Goal: Task Accomplishment & Management: Manage account settings

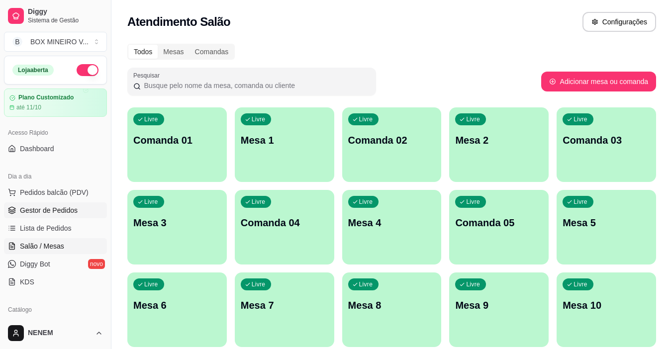
click at [62, 213] on span "Gestor de Pedidos" at bounding box center [49, 210] width 58 height 10
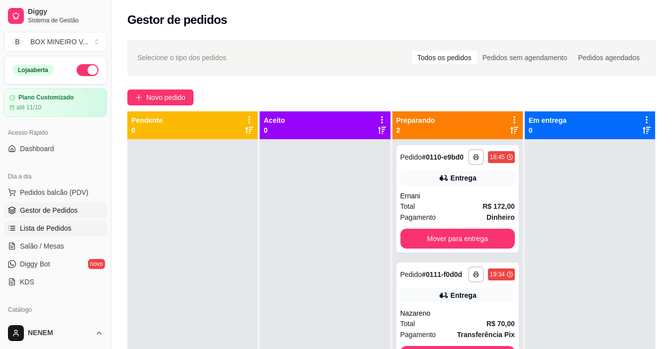
click at [66, 228] on span "Lista de Pedidos" at bounding box center [46, 228] width 52 height 10
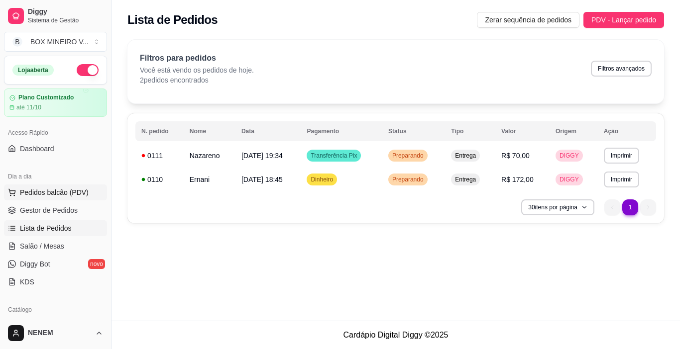
click at [88, 191] on button "Pedidos balcão (PDV)" at bounding box center [55, 193] width 103 height 16
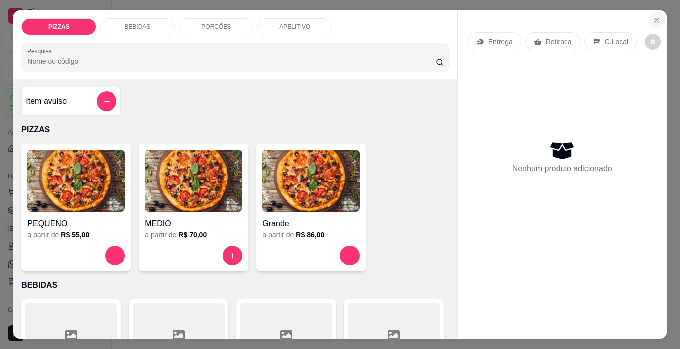
click at [655, 16] on icon "Close" at bounding box center [656, 20] width 8 height 8
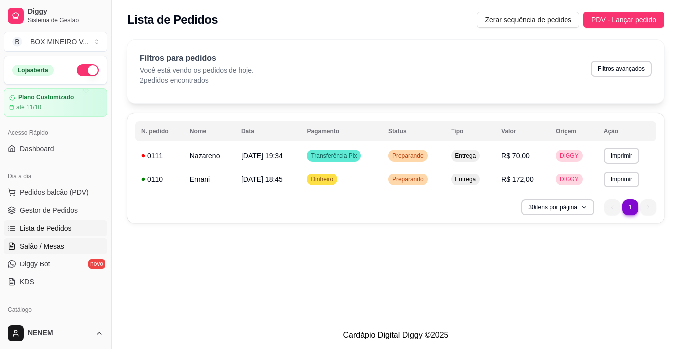
click at [58, 243] on span "Salão / Mesas" at bounding box center [42, 246] width 44 height 10
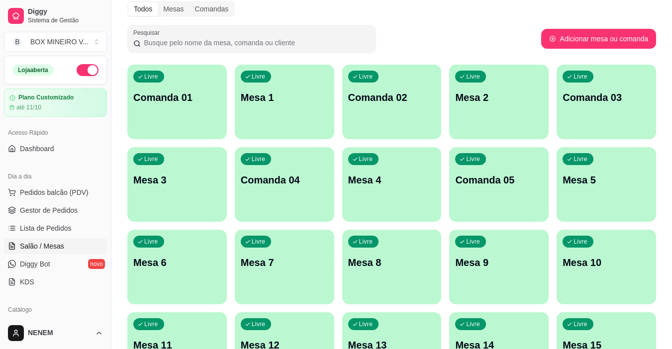
scroll to position [99, 0]
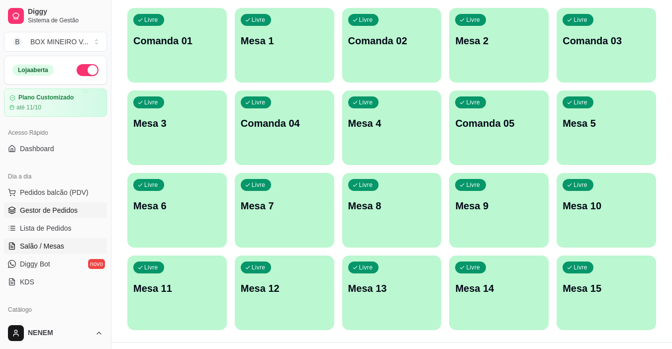
click at [72, 214] on span "Gestor de Pedidos" at bounding box center [49, 210] width 58 height 10
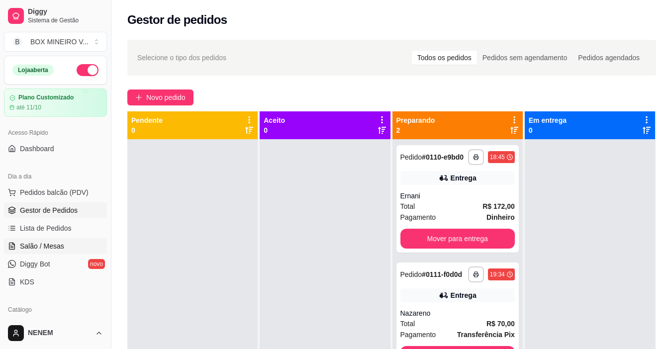
click at [48, 246] on span "Salão / Mesas" at bounding box center [42, 246] width 44 height 10
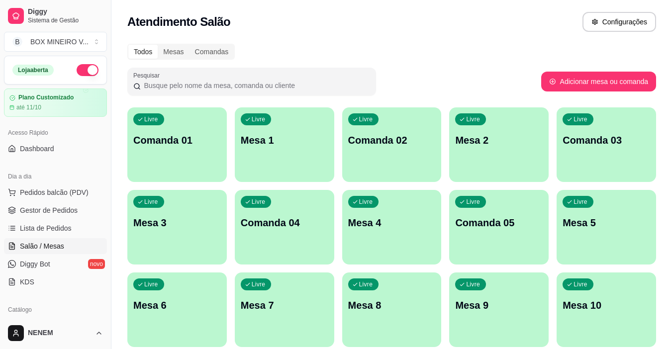
click at [324, 294] on div "Livre Mesa 7" at bounding box center [284, 304] width 99 height 63
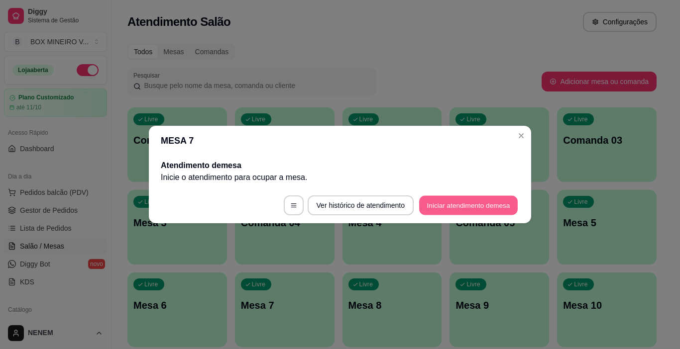
click at [502, 203] on button "Iniciar atendimento de mesa" at bounding box center [468, 205] width 98 height 19
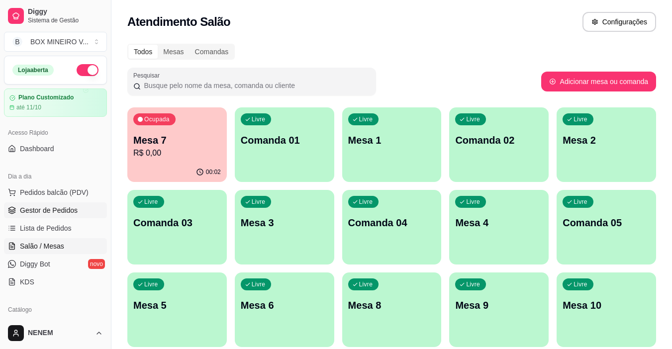
click at [46, 204] on link "Gestor de Pedidos" at bounding box center [55, 210] width 103 height 16
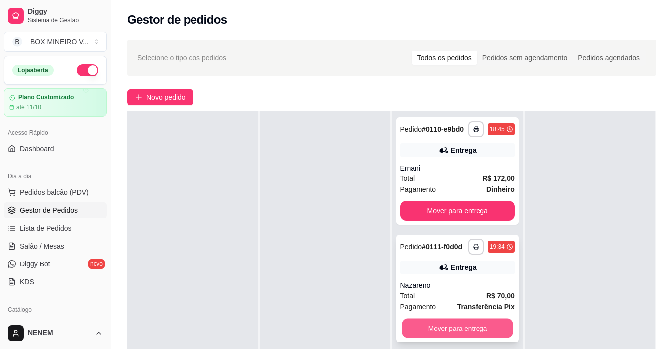
click at [482, 331] on button "Mover para entrega" at bounding box center [457, 328] width 111 height 19
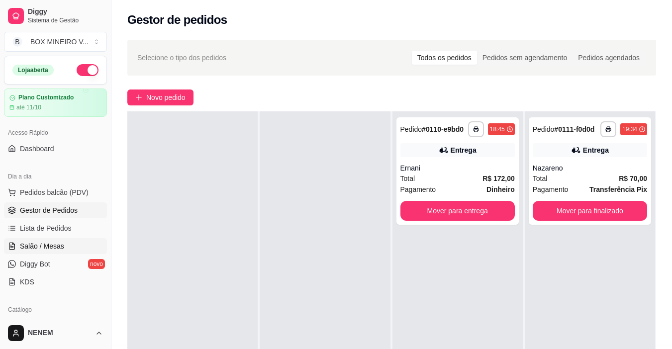
click at [83, 245] on link "Salão / Mesas" at bounding box center [55, 246] width 103 height 16
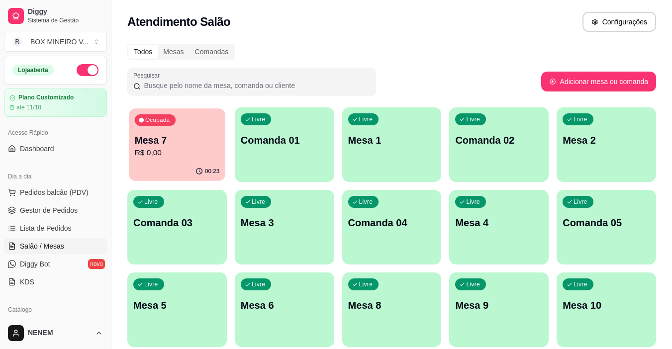
click at [174, 160] on div "Ocupada Mesa 7 R$ 0,00" at bounding box center [177, 135] width 97 height 54
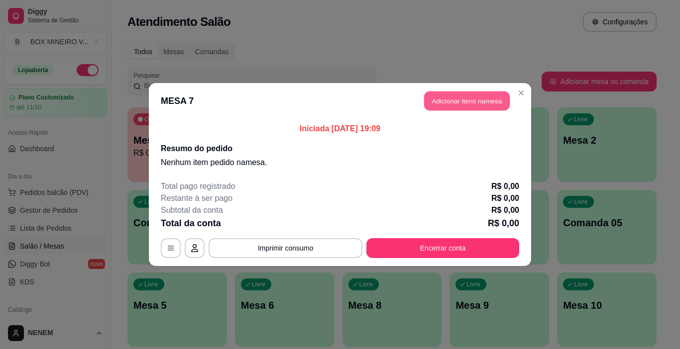
click at [442, 100] on button "Adicionar itens na mesa" at bounding box center [467, 101] width 86 height 19
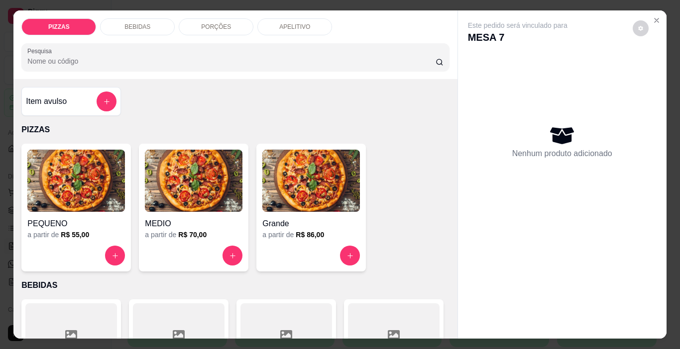
click at [155, 29] on div "BEBIDAS" at bounding box center [137, 26] width 75 height 17
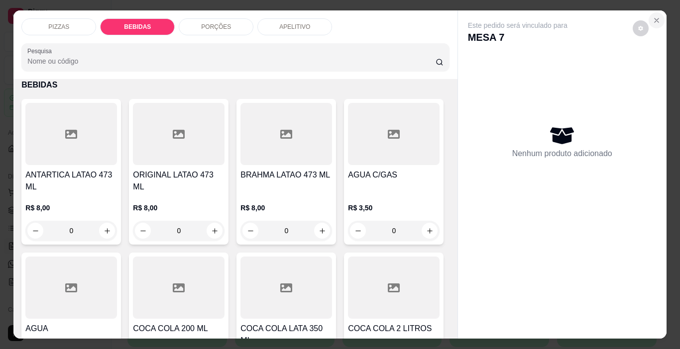
click at [651, 12] on button "Close" at bounding box center [656, 20] width 16 height 16
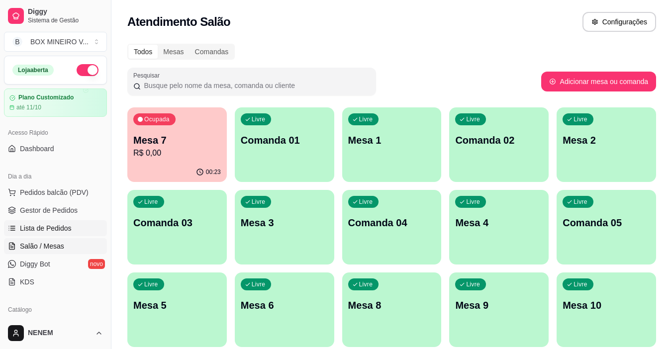
click at [59, 235] on link "Lista de Pedidos" at bounding box center [55, 228] width 103 height 16
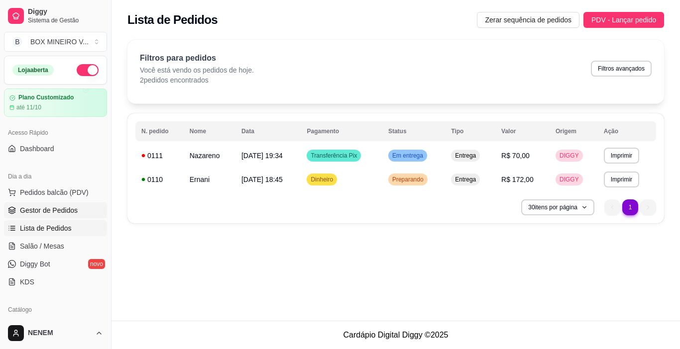
click at [34, 214] on span "Gestor de Pedidos" at bounding box center [49, 210] width 58 height 10
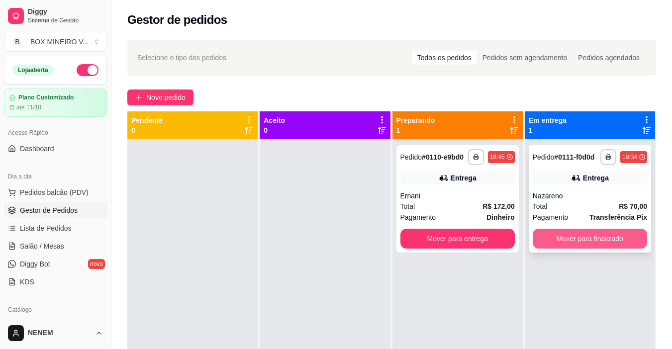
click at [535, 236] on button "Mover para finalizado" at bounding box center [590, 239] width 114 height 20
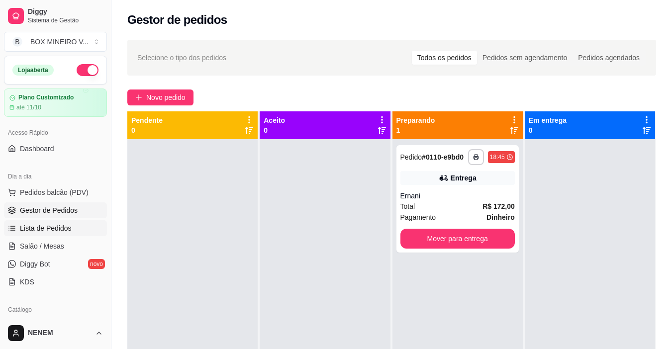
click at [52, 231] on span "Lista de Pedidos" at bounding box center [46, 228] width 52 height 10
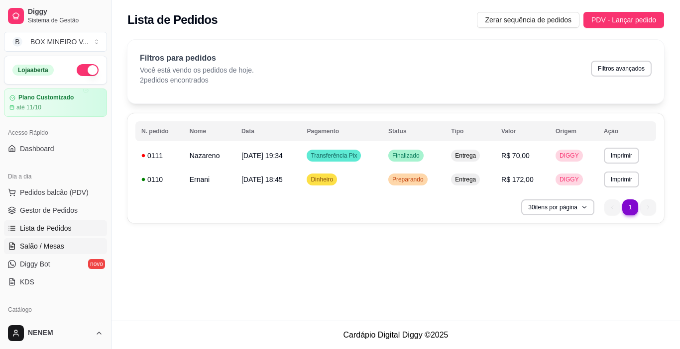
click at [47, 249] on span "Salão / Mesas" at bounding box center [42, 246] width 44 height 10
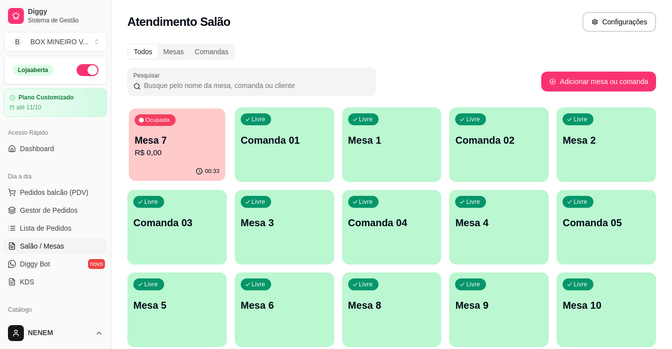
click at [185, 139] on p "Mesa 7" at bounding box center [177, 140] width 85 height 13
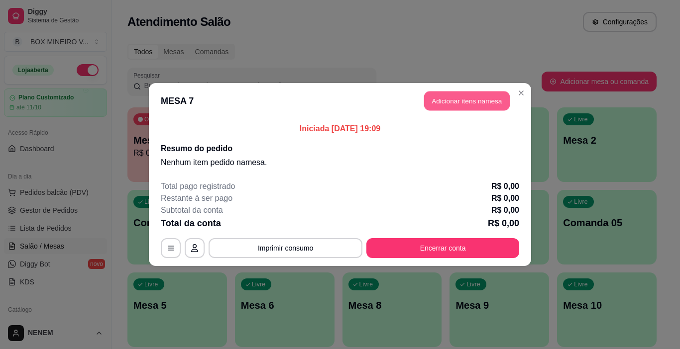
click at [444, 109] on button "Adicionar itens na mesa" at bounding box center [467, 101] width 86 height 19
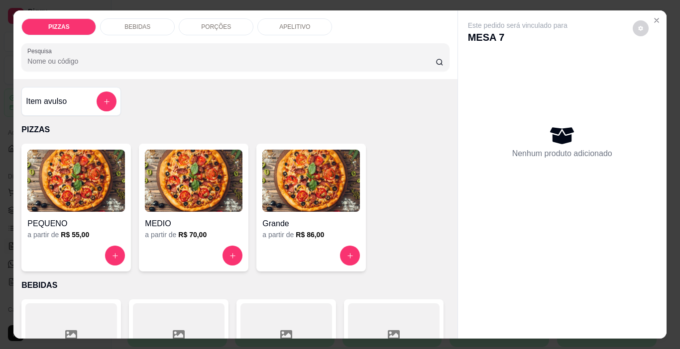
click at [163, 28] on div "BEBIDAS" at bounding box center [137, 26] width 75 height 17
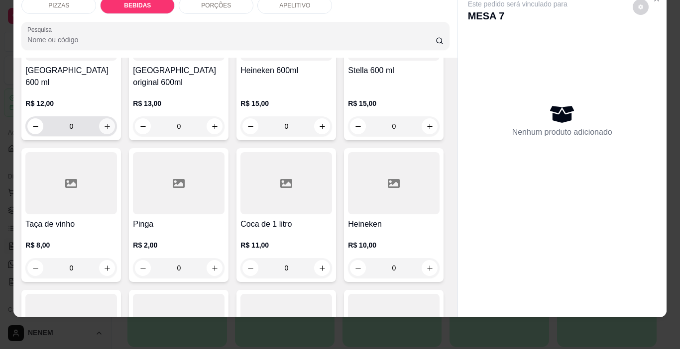
scroll to position [897, 0]
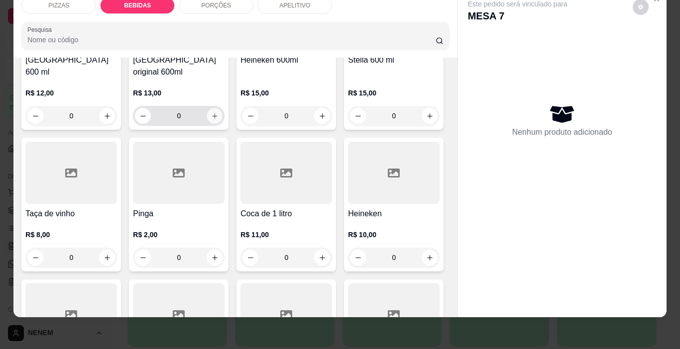
click at [222, 124] on button "increase-product-quantity" at bounding box center [214, 115] width 15 height 15
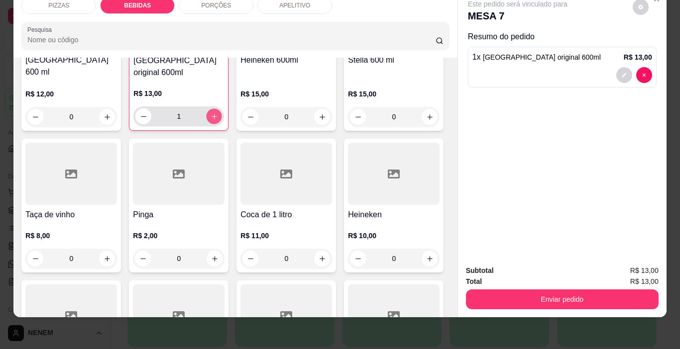
click at [222, 124] on button "increase-product-quantity" at bounding box center [213, 116] width 15 height 15
type input "2"
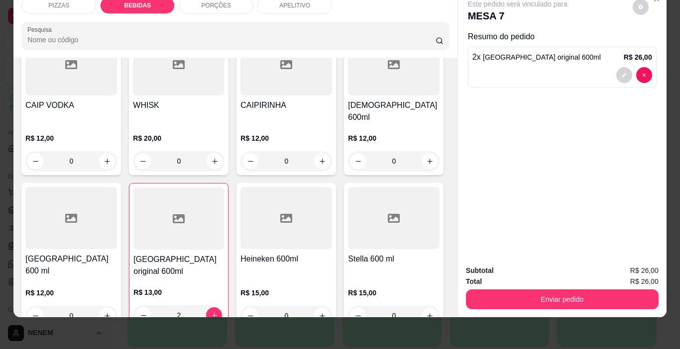
scroll to position [648, 0]
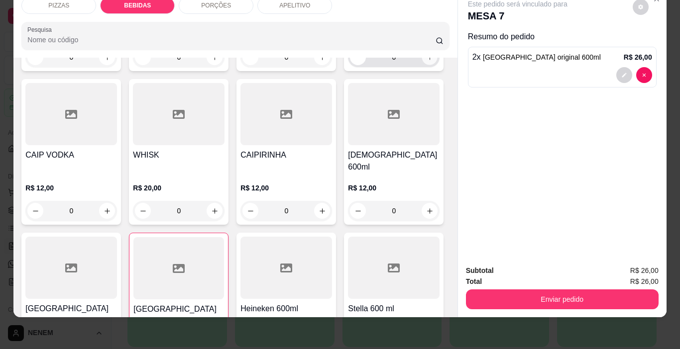
click at [426, 61] on icon "increase-product-quantity" at bounding box center [429, 57] width 7 height 7
type input "1"
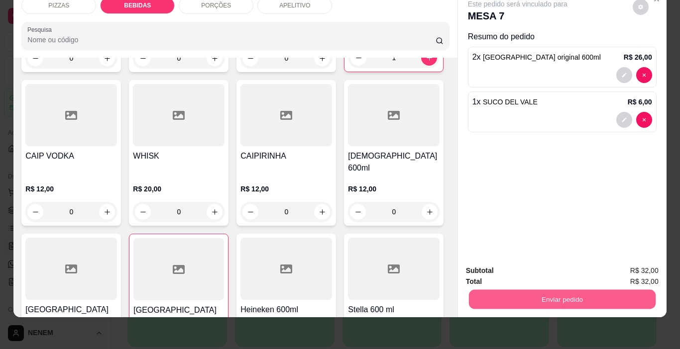
click at [500, 292] on button "Enviar pedido" at bounding box center [561, 299] width 187 height 19
click at [528, 267] on button "Não registrar e enviar pedido" at bounding box center [528, 268] width 103 height 19
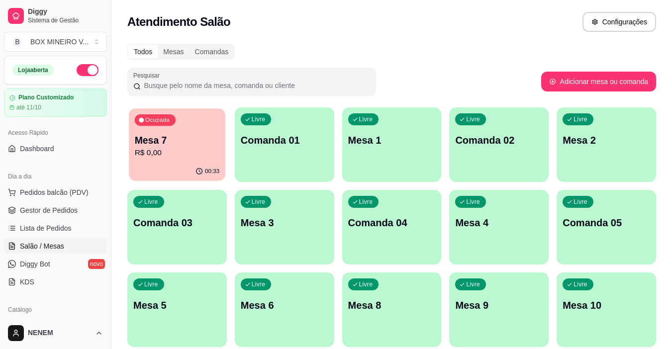
click at [161, 133] on div "Ocupada Mesa 7 R$ 0,00" at bounding box center [177, 135] width 97 height 54
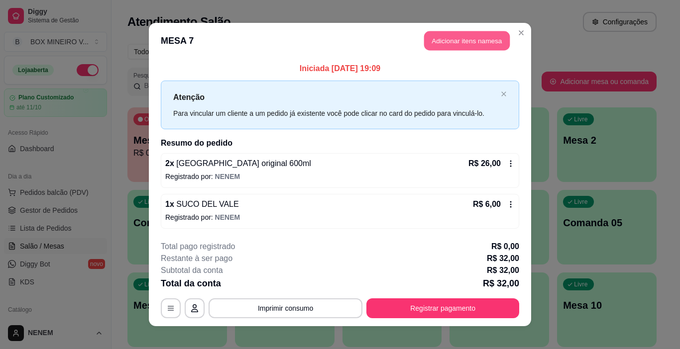
click at [469, 34] on button "Adicionar itens na mesa" at bounding box center [467, 40] width 86 height 19
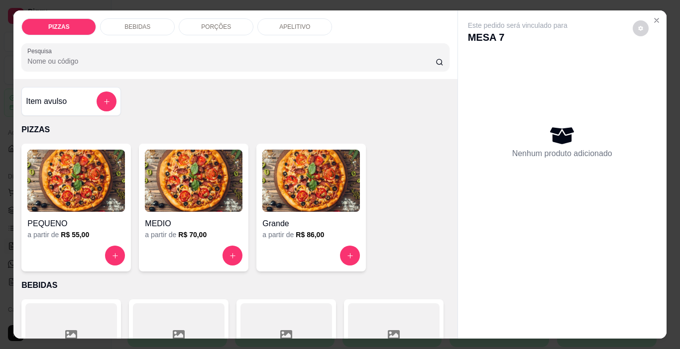
click at [167, 20] on div "BEBIDAS" at bounding box center [137, 26] width 75 height 17
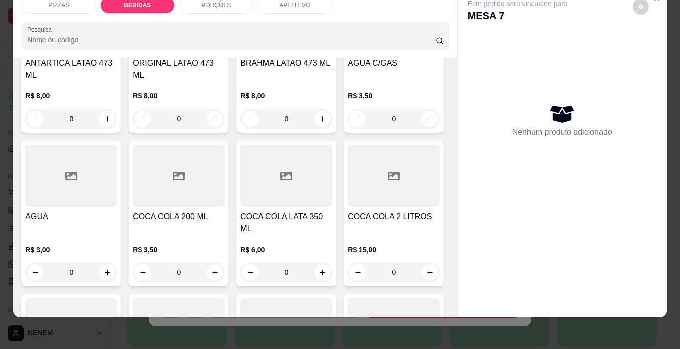
scroll to position [300, 0]
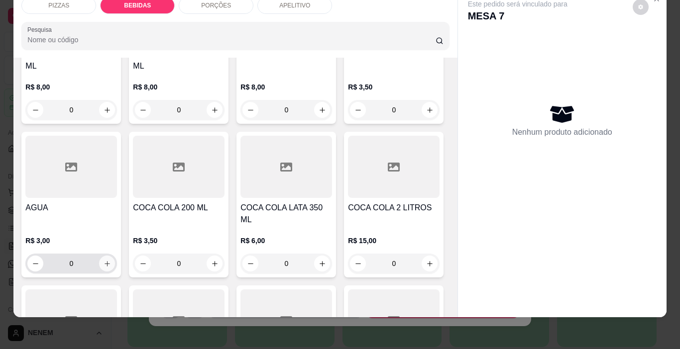
click at [111, 260] on icon "increase-product-quantity" at bounding box center [106, 263] width 7 height 7
type input "1"
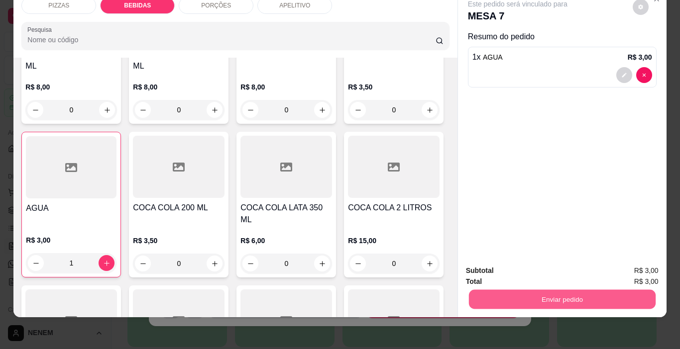
click at [597, 293] on button "Enviar pedido" at bounding box center [561, 299] width 187 height 19
click at [510, 265] on button "Não registrar e enviar pedido" at bounding box center [529, 268] width 100 height 18
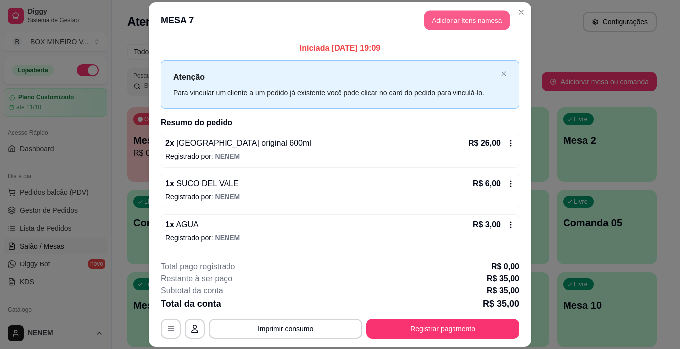
click at [488, 16] on button "Adicionar itens na mesa" at bounding box center [467, 20] width 86 height 19
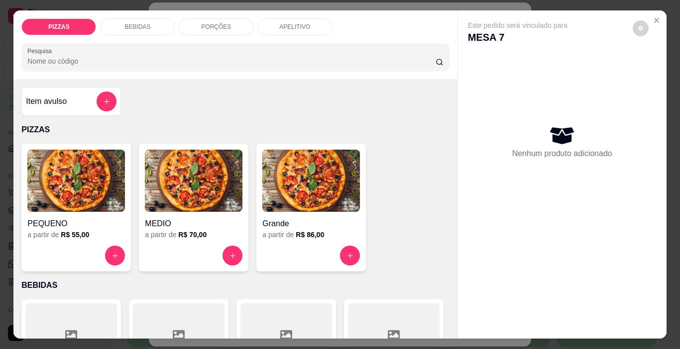
click at [164, 20] on div "BEBIDAS" at bounding box center [137, 26] width 75 height 17
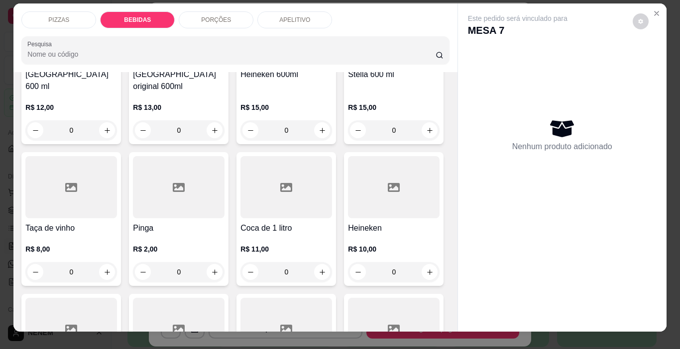
scroll to position [0, 0]
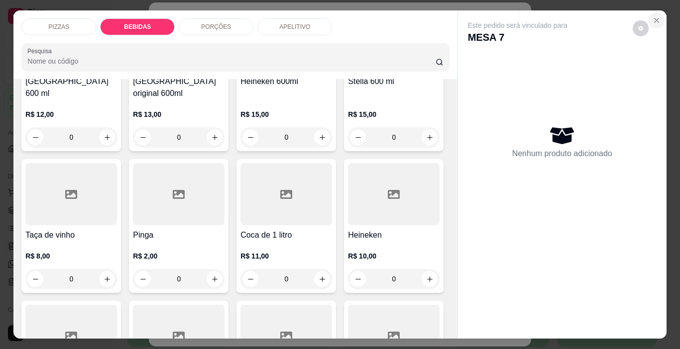
click at [648, 20] on button "Close" at bounding box center [656, 20] width 16 height 16
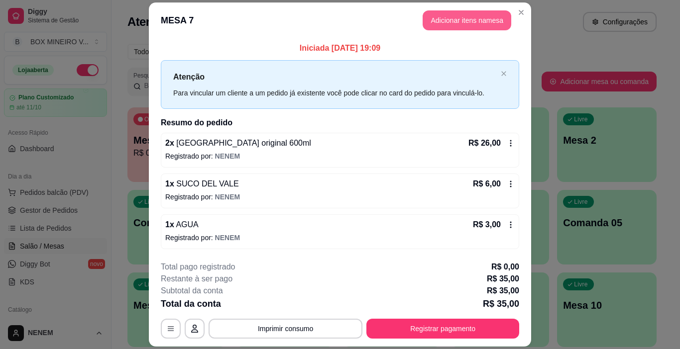
click at [463, 20] on button "Adicionar itens na mesa" at bounding box center [466, 20] width 89 height 20
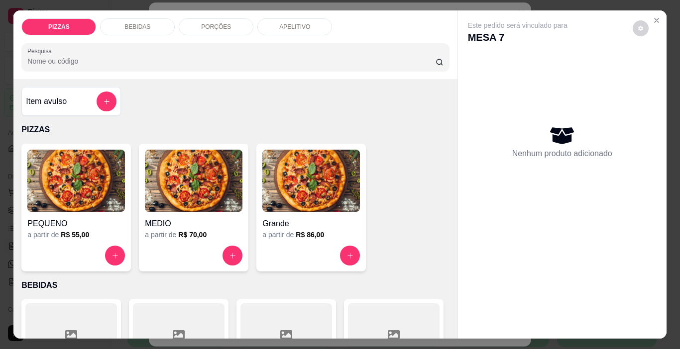
click at [150, 24] on div "BEBIDAS" at bounding box center [137, 26] width 75 height 17
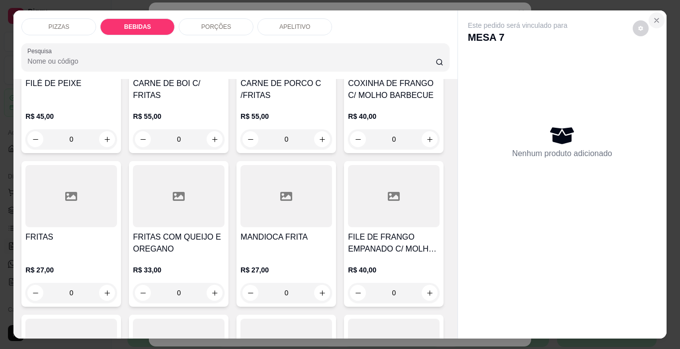
click at [648, 16] on button "Close" at bounding box center [656, 20] width 16 height 16
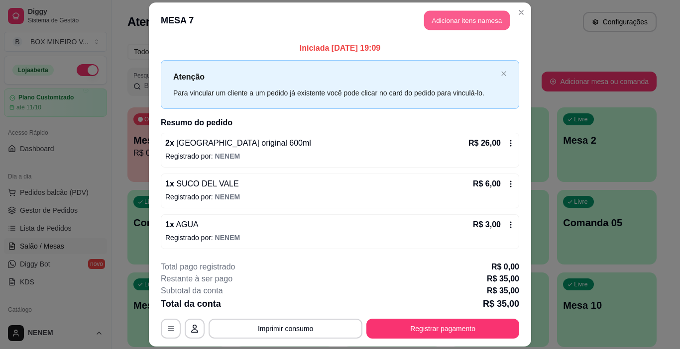
click at [470, 23] on button "Adicionar itens na mesa" at bounding box center [467, 20] width 86 height 19
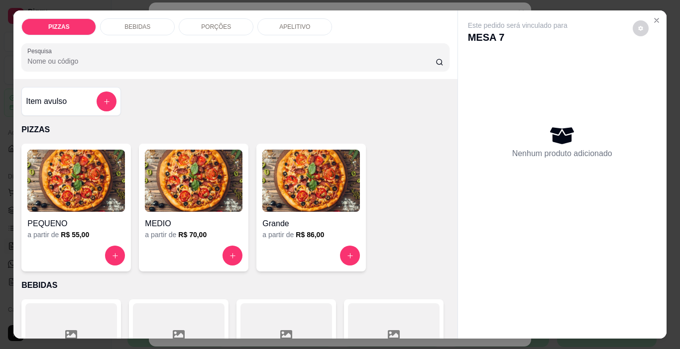
click at [149, 27] on div "BEBIDAS" at bounding box center [137, 26] width 75 height 17
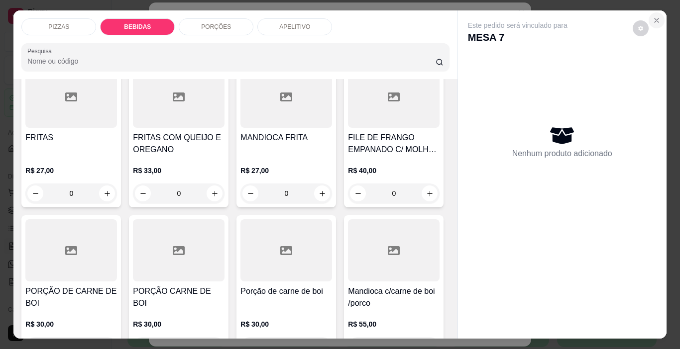
click at [655, 12] on button "Close" at bounding box center [656, 20] width 16 height 16
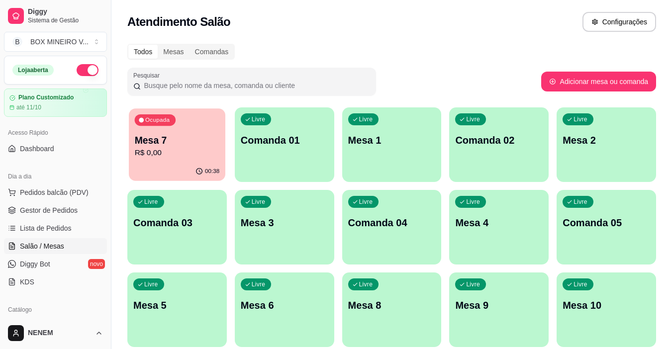
click at [176, 126] on div "Ocupada Mesa 7 R$ 0,00" at bounding box center [177, 135] width 97 height 54
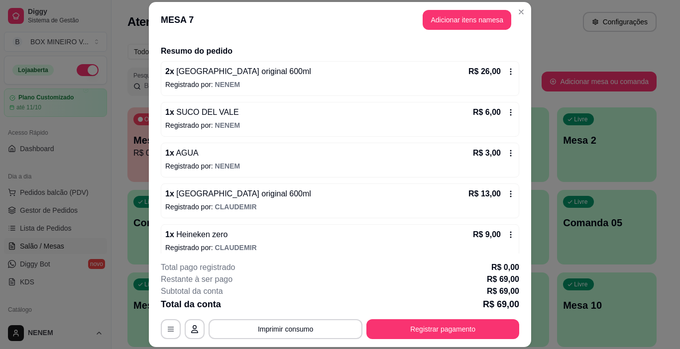
scroll to position [120, 0]
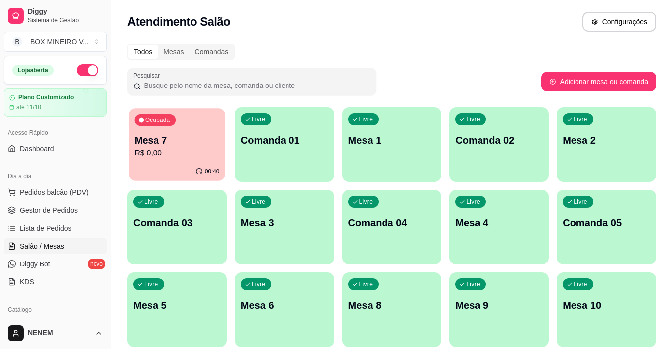
click at [200, 162] on div "Ocupada Mesa 7 R$ 0,00" at bounding box center [177, 135] width 97 height 54
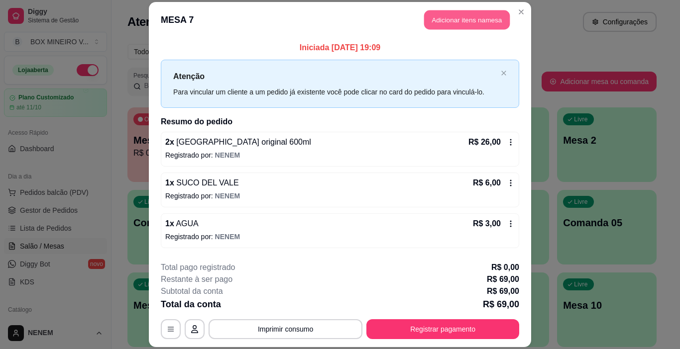
click at [466, 13] on button "Adicionar itens na mesa" at bounding box center [467, 19] width 86 height 19
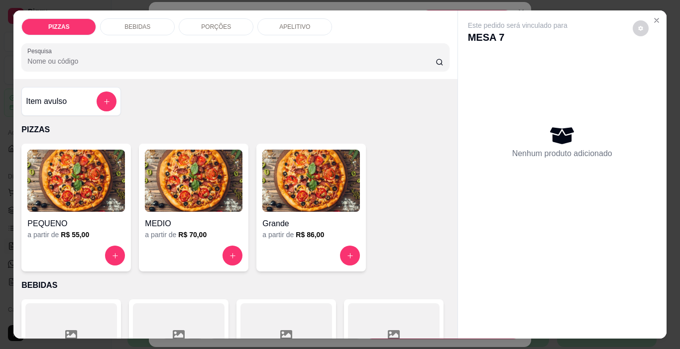
click at [161, 27] on div "BEBIDAS" at bounding box center [137, 26] width 75 height 17
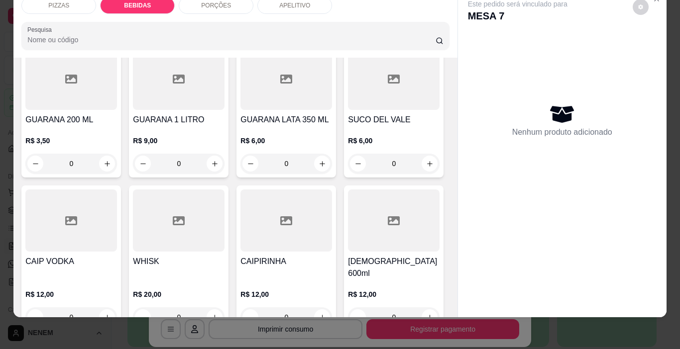
scroll to position [598, 0]
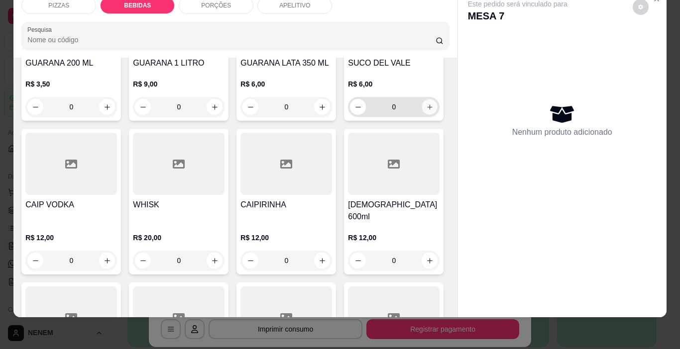
click at [426, 111] on icon "increase-product-quantity" at bounding box center [429, 106] width 7 height 7
type input "1"
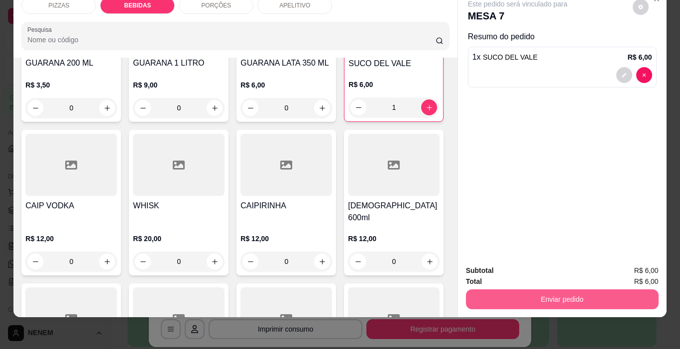
click at [517, 290] on button "Enviar pedido" at bounding box center [562, 300] width 193 height 20
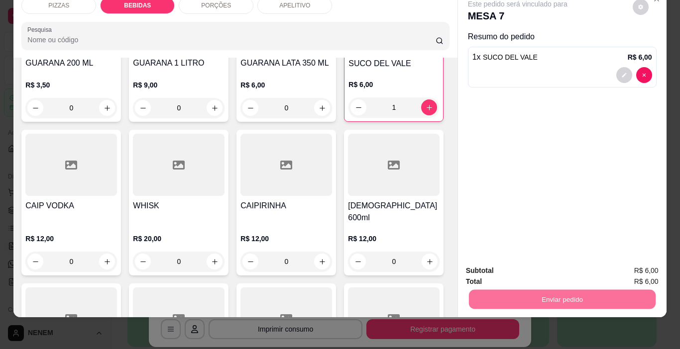
click at [523, 267] on button "Não registrar e enviar pedido" at bounding box center [529, 268] width 100 height 18
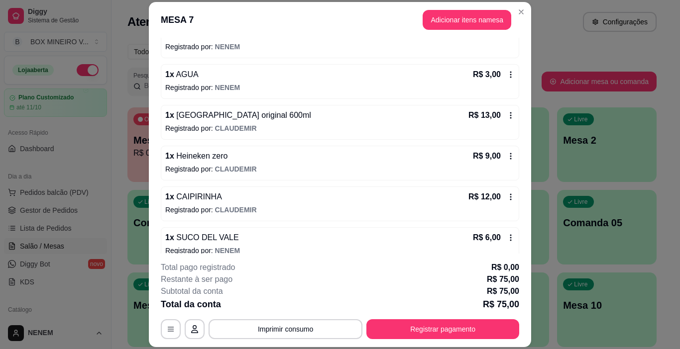
scroll to position [161, 0]
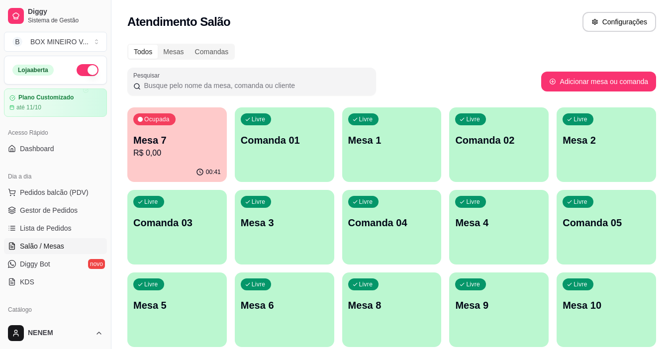
click at [156, 170] on div "00:41" at bounding box center [176, 172] width 99 height 19
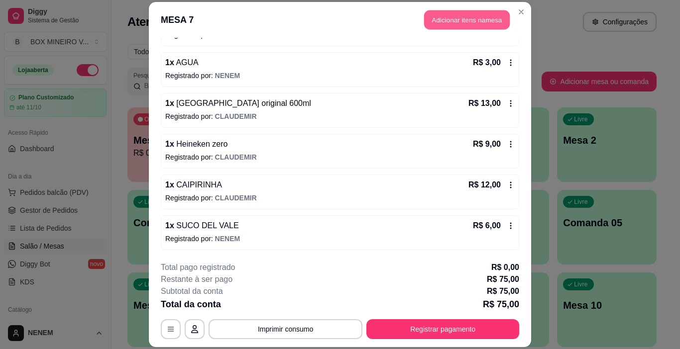
click at [476, 23] on button "Adicionar itens na mesa" at bounding box center [467, 19] width 86 height 19
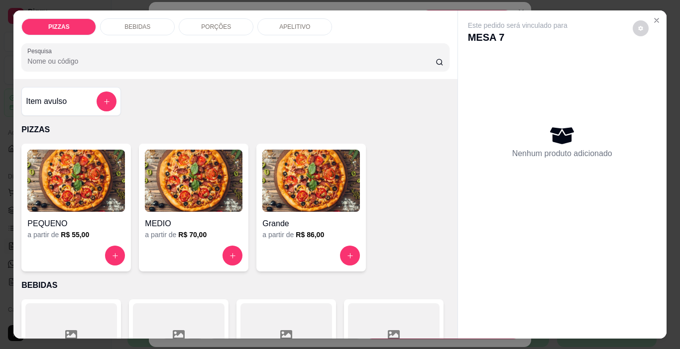
click at [163, 23] on div "BEBIDAS" at bounding box center [137, 26] width 75 height 17
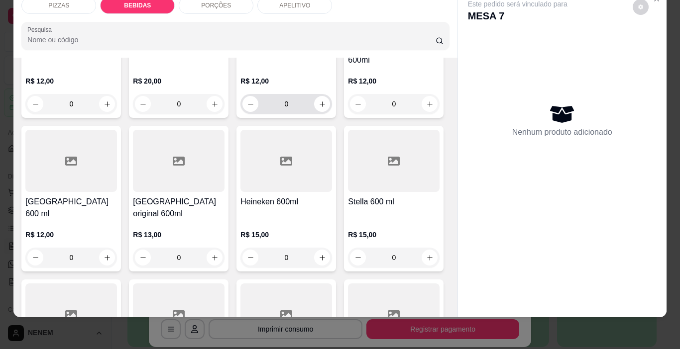
scroll to position [698, 0]
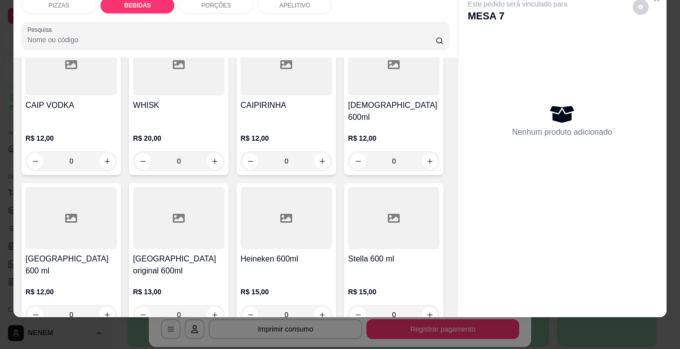
click at [426, 11] on icon "increase-product-quantity" at bounding box center [429, 7] width 7 height 7
type input "1"
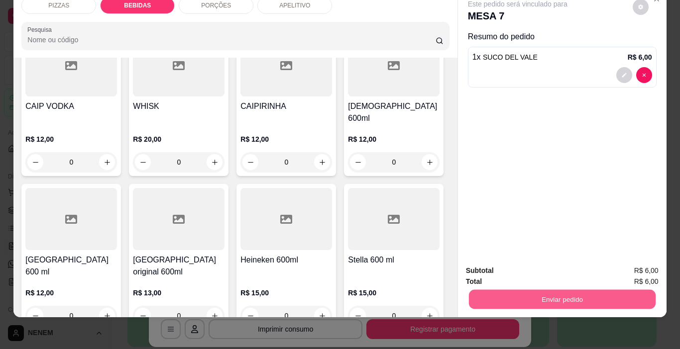
click at [542, 290] on button "Enviar pedido" at bounding box center [561, 299] width 187 height 19
click at [517, 271] on button "Não registrar e enviar pedido" at bounding box center [528, 267] width 103 height 19
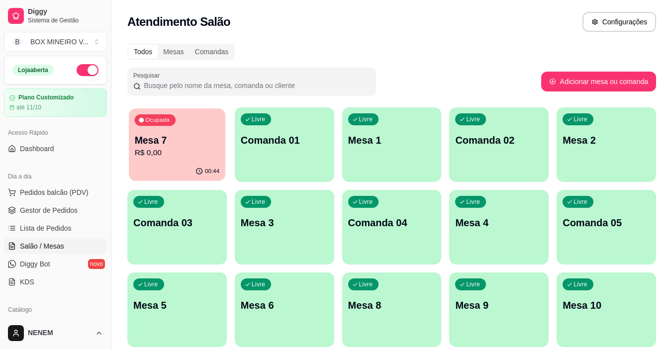
click at [174, 164] on div "00:44" at bounding box center [177, 171] width 97 height 19
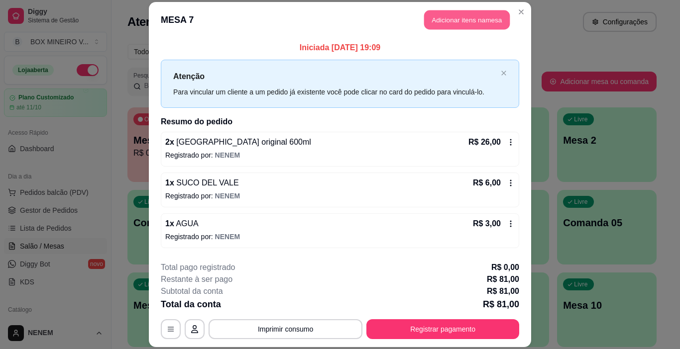
click at [438, 23] on button "Adicionar itens na mesa" at bounding box center [467, 19] width 86 height 19
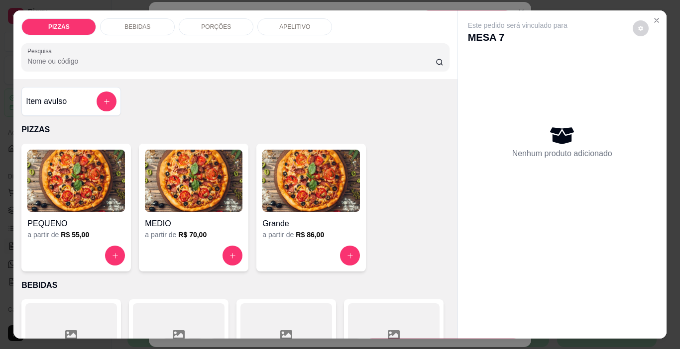
click at [148, 19] on div "BEBIDAS" at bounding box center [137, 26] width 75 height 17
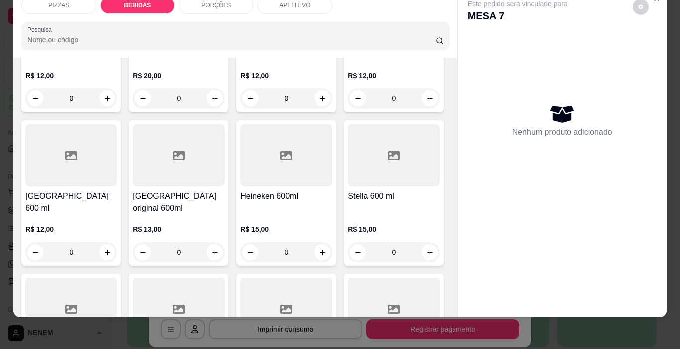
scroll to position [847, 0]
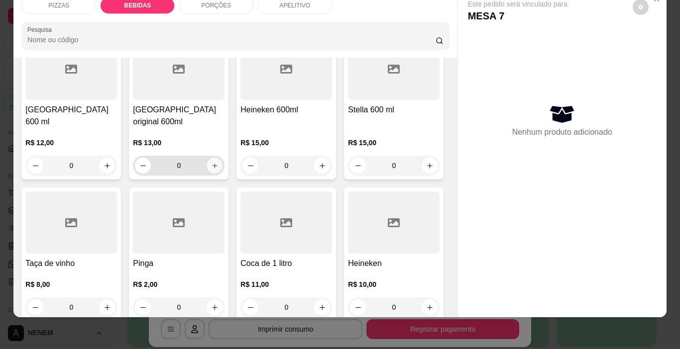
click at [218, 170] on icon "increase-product-quantity" at bounding box center [214, 165] width 7 height 7
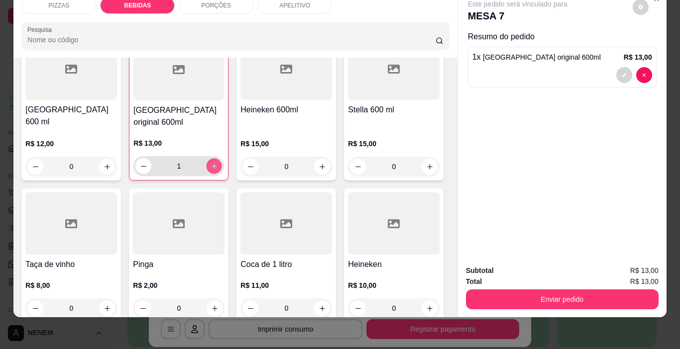
click at [218, 170] on icon "increase-product-quantity" at bounding box center [213, 166] width 7 height 7
type input "3"
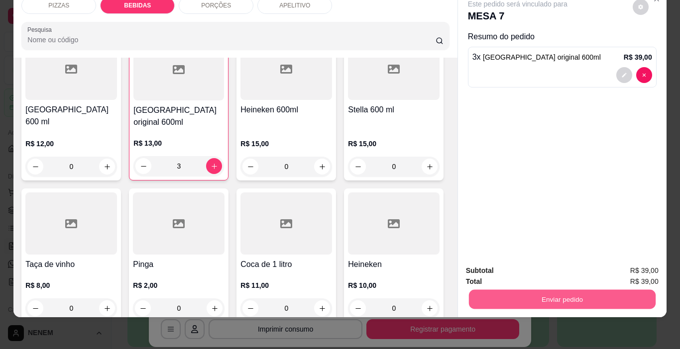
click at [478, 296] on button "Enviar pedido" at bounding box center [561, 299] width 187 height 19
click at [537, 263] on button "Não registrar e enviar pedido" at bounding box center [529, 267] width 100 height 18
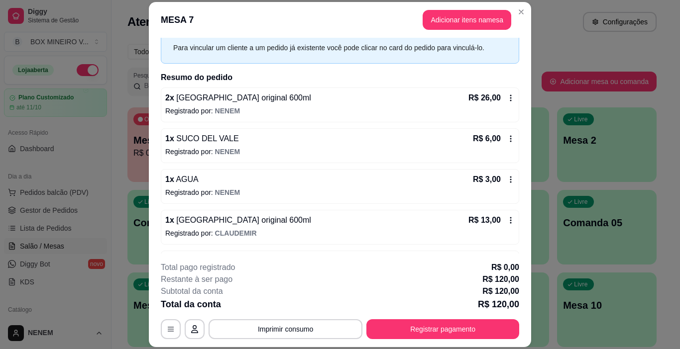
scroll to position [0, 0]
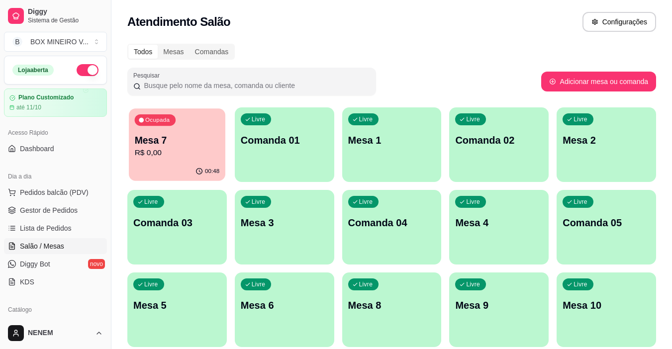
click at [161, 148] on p "R$ 0,00" at bounding box center [177, 152] width 85 height 11
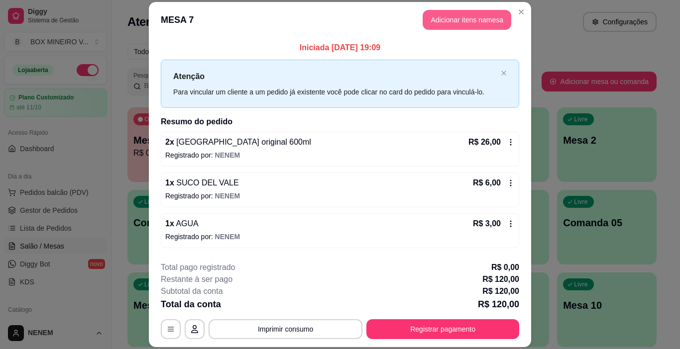
click at [483, 13] on button "Adicionar itens na mesa" at bounding box center [466, 20] width 89 height 20
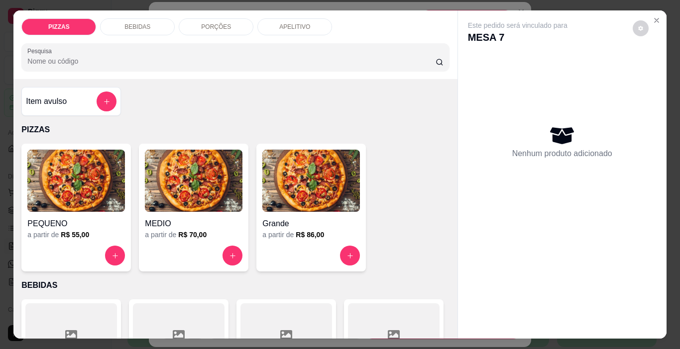
click at [166, 26] on div "BEBIDAS" at bounding box center [137, 26] width 75 height 17
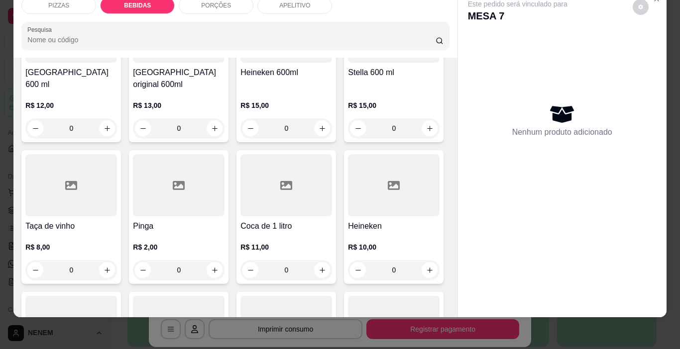
scroll to position [847, 0]
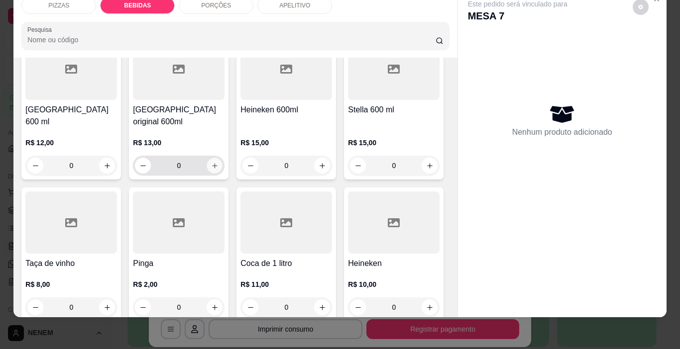
click at [217, 168] on icon "increase-product-quantity" at bounding box center [214, 165] width 5 height 5
type input "1"
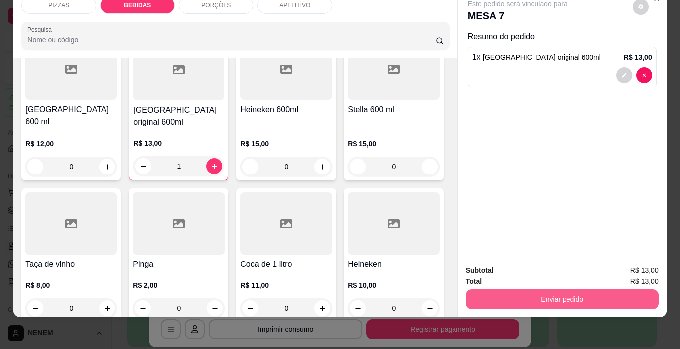
click at [476, 290] on button "Enviar pedido" at bounding box center [562, 300] width 193 height 20
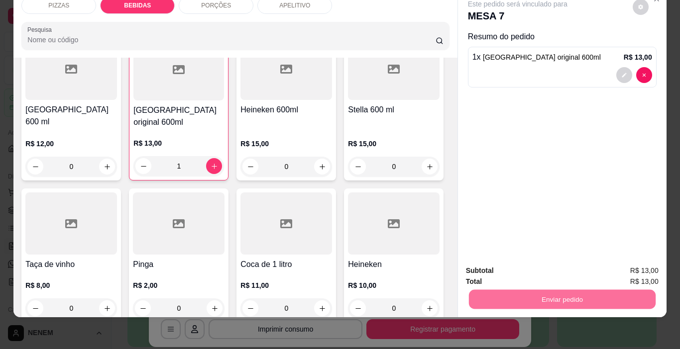
click at [552, 271] on button "Não registrar e enviar pedido" at bounding box center [529, 267] width 100 height 18
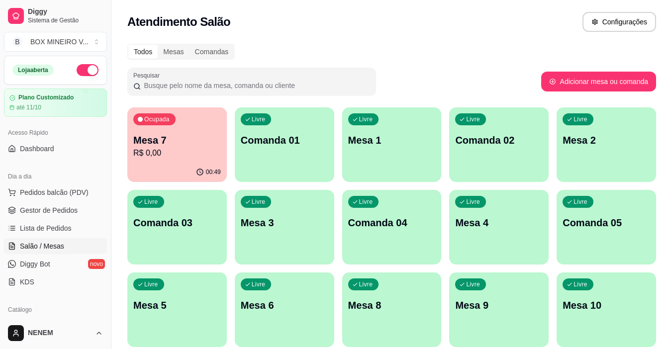
click at [164, 135] on p "Mesa 7" at bounding box center [177, 140] width 88 height 14
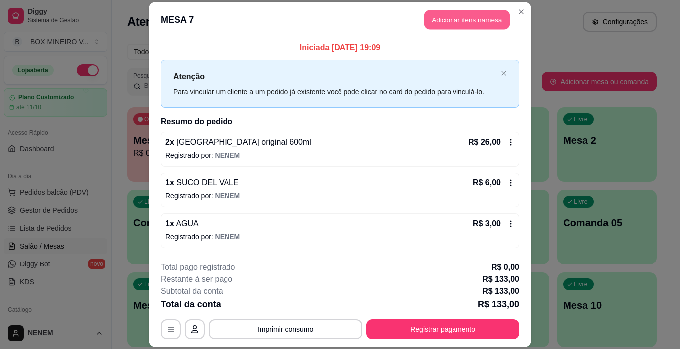
click at [424, 17] on button "Adicionar itens na mesa" at bounding box center [467, 19] width 86 height 19
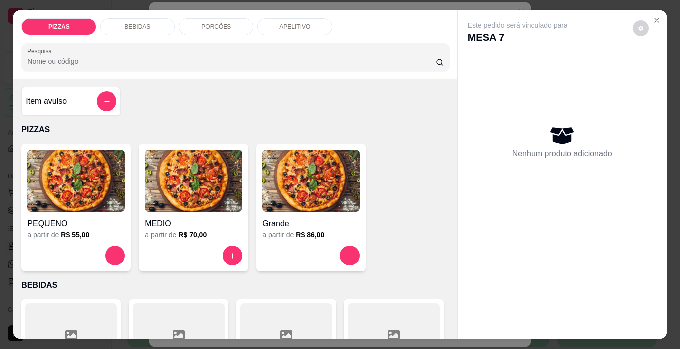
click at [156, 24] on div "BEBIDAS" at bounding box center [137, 26] width 75 height 17
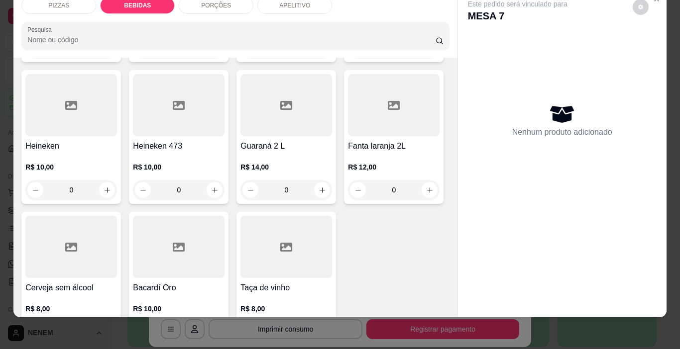
scroll to position [1146, 0]
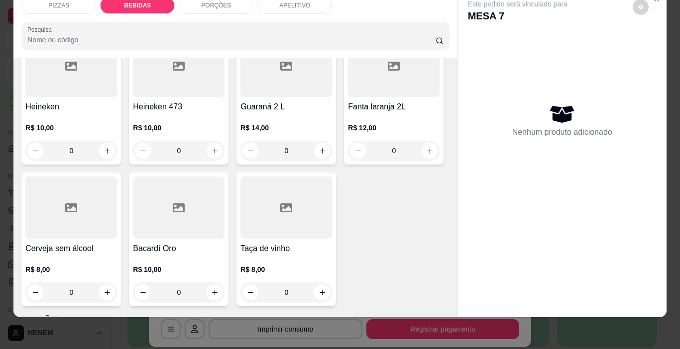
click at [207, 17] on button "increase-product-quantity" at bounding box center [214, 8] width 15 height 15
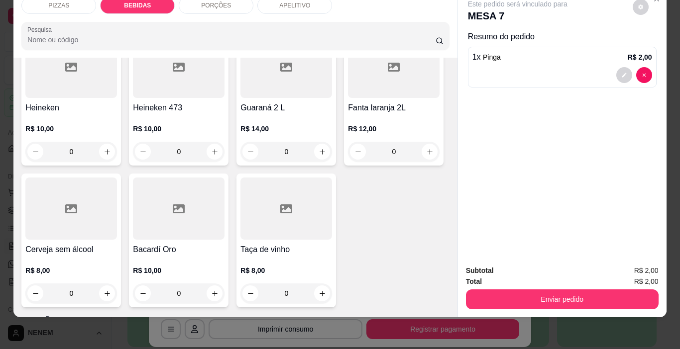
click at [206, 17] on button "increase-product-quantity" at bounding box center [214, 9] width 16 height 16
type input "2"
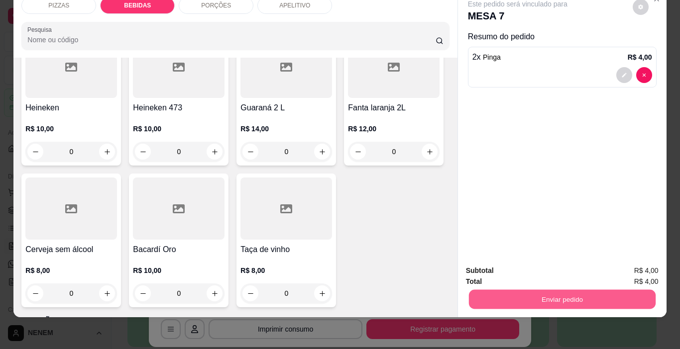
click at [612, 296] on button "Enviar pedido" at bounding box center [561, 299] width 187 height 19
click at [531, 265] on button "Não registrar e enviar pedido" at bounding box center [528, 268] width 103 height 19
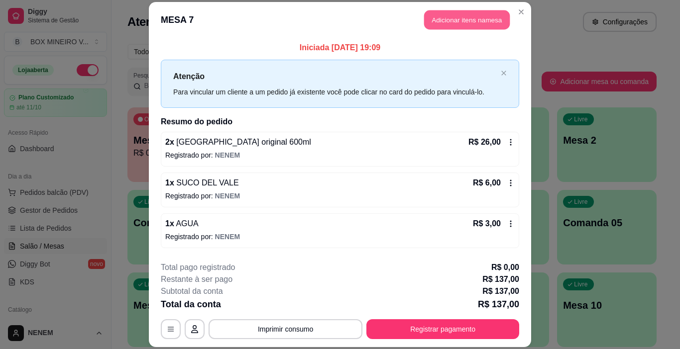
click at [464, 19] on button "Adicionar itens na mesa" at bounding box center [467, 19] width 86 height 19
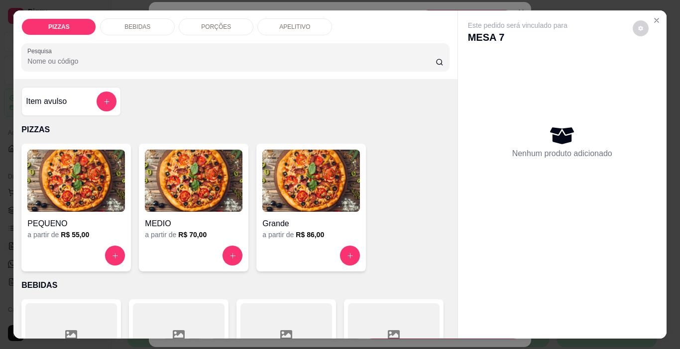
drag, startPoint x: 153, startPoint y: 16, endPoint x: 148, endPoint y: 16, distance: 5.0
click at [149, 18] on div "BEBIDAS" at bounding box center [137, 26] width 75 height 17
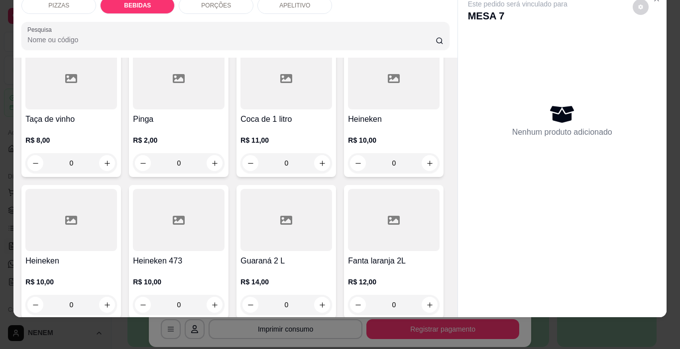
scroll to position [996, 0]
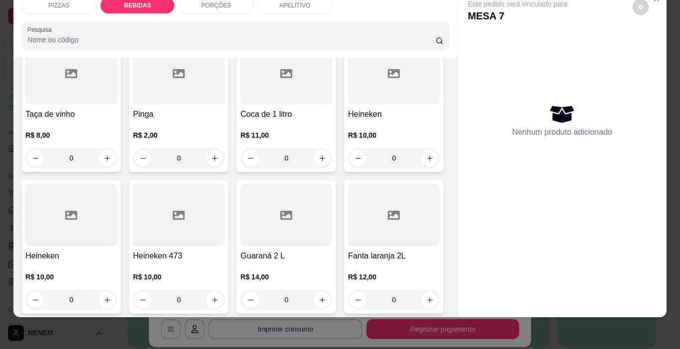
click at [218, 20] on icon "increase-product-quantity" at bounding box center [214, 16] width 7 height 7
type input "1"
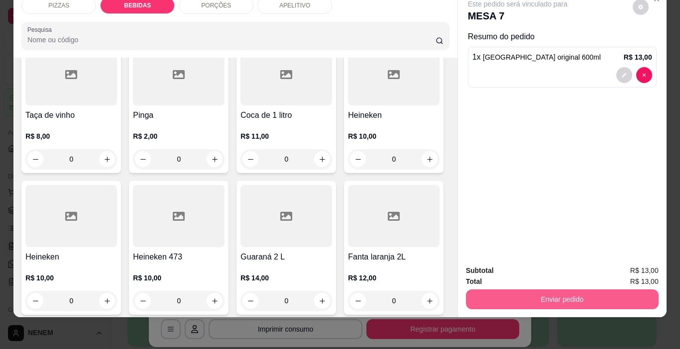
click at [622, 291] on button "Enviar pedido" at bounding box center [562, 300] width 193 height 20
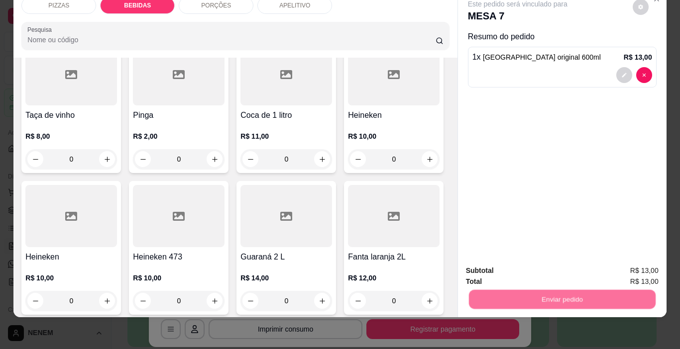
click at [509, 266] on button "Não registrar e enviar pedido" at bounding box center [529, 267] width 100 height 18
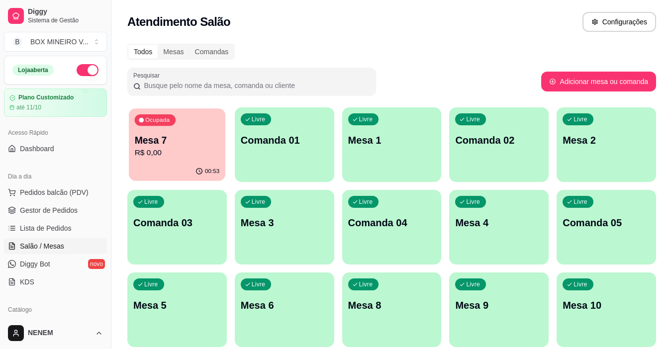
click at [156, 141] on p "Mesa 7" at bounding box center [177, 140] width 85 height 13
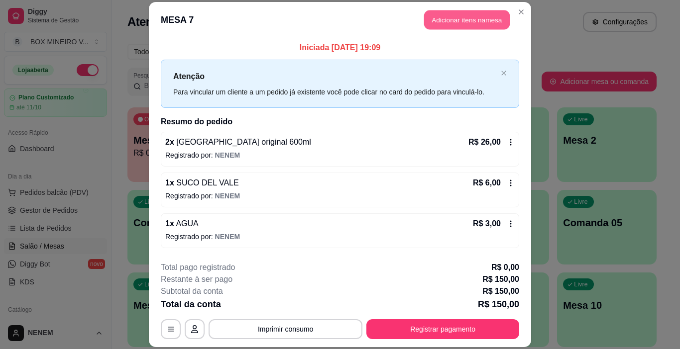
click at [455, 22] on button "Adicionar itens na mesa" at bounding box center [467, 19] width 86 height 19
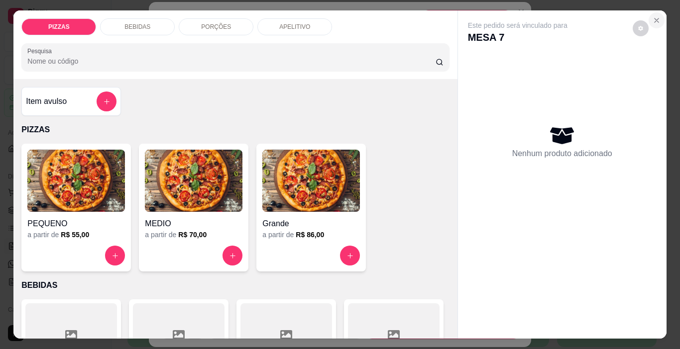
click at [652, 17] on icon "Close" at bounding box center [656, 20] width 8 height 8
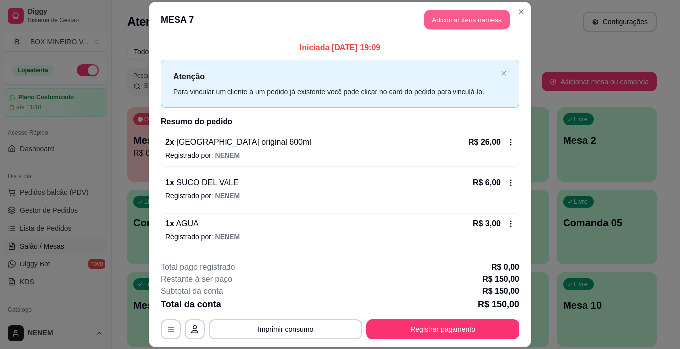
click at [469, 26] on button "Adicionar itens na mesa" at bounding box center [467, 19] width 86 height 19
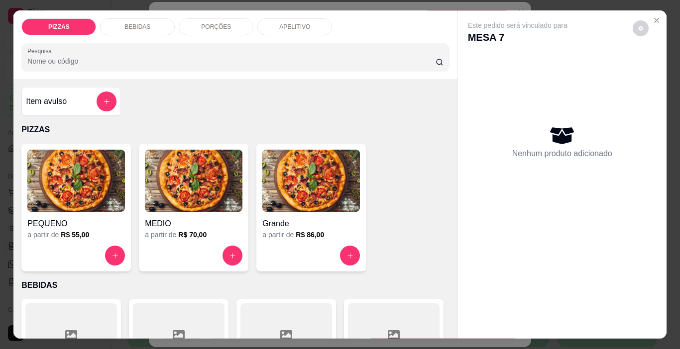
click at [126, 25] on p "BEBIDAS" at bounding box center [137, 27] width 26 height 8
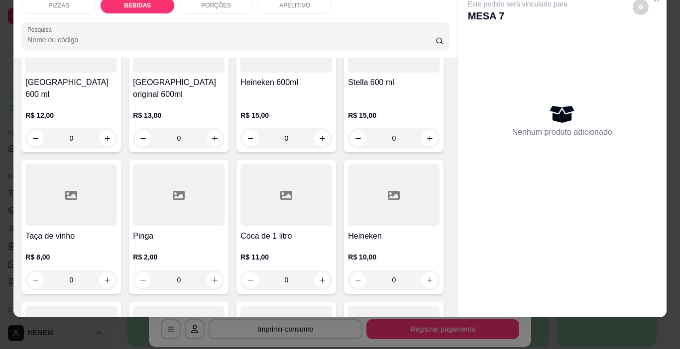
scroll to position [897, 0]
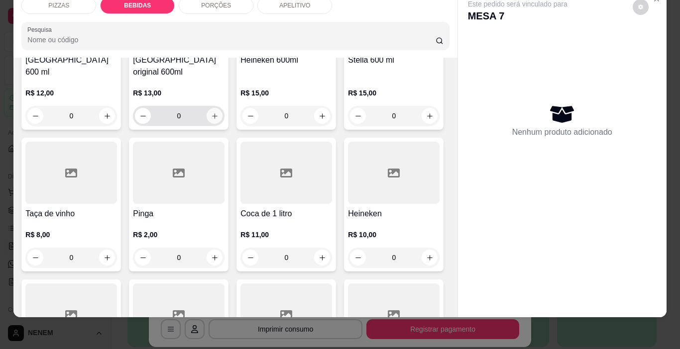
click at [222, 124] on button "increase-product-quantity" at bounding box center [214, 116] width 16 height 16
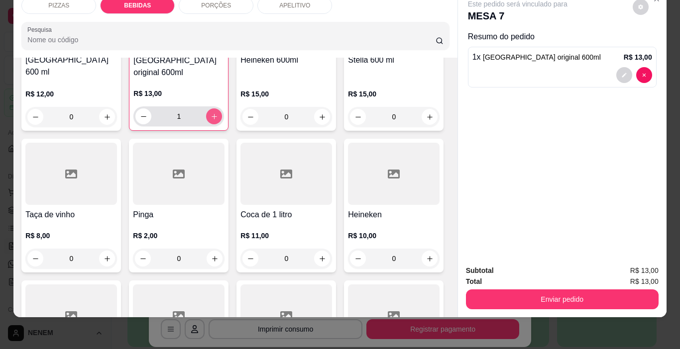
click at [222, 124] on button "increase-product-quantity" at bounding box center [214, 116] width 16 height 16
type input "2"
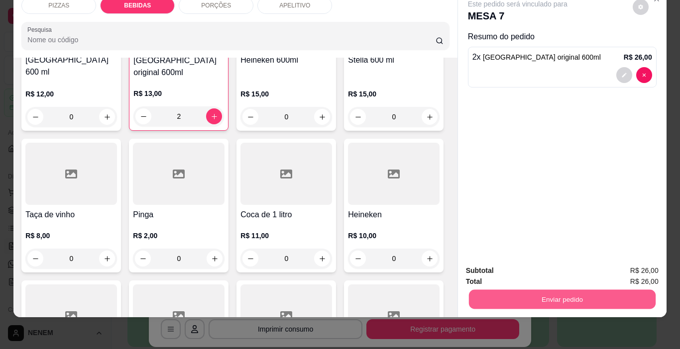
click at [509, 301] on button "Enviar pedido" at bounding box center [561, 299] width 187 height 19
click at [500, 270] on button "Não registrar e enviar pedido" at bounding box center [529, 267] width 100 height 18
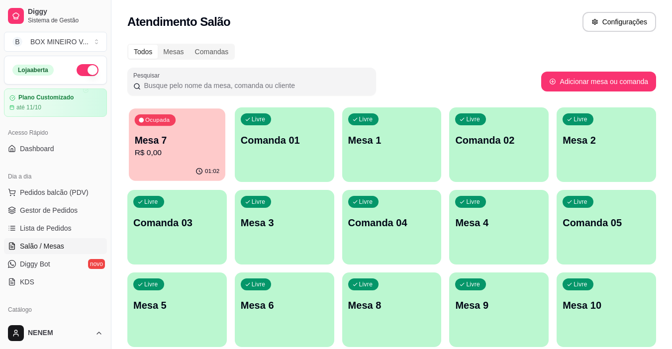
click at [160, 152] on p "R$ 0,00" at bounding box center [177, 152] width 85 height 11
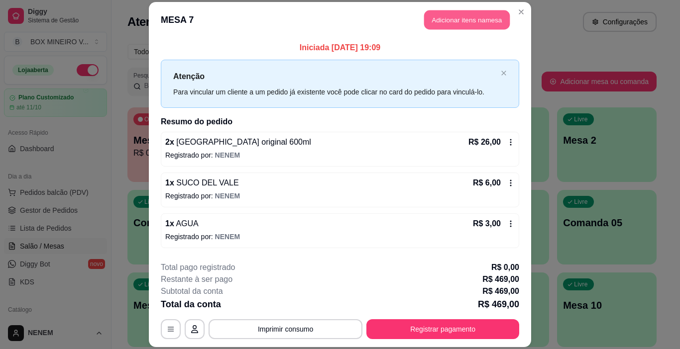
click at [472, 19] on button "Adicionar itens na mesa" at bounding box center [467, 19] width 86 height 19
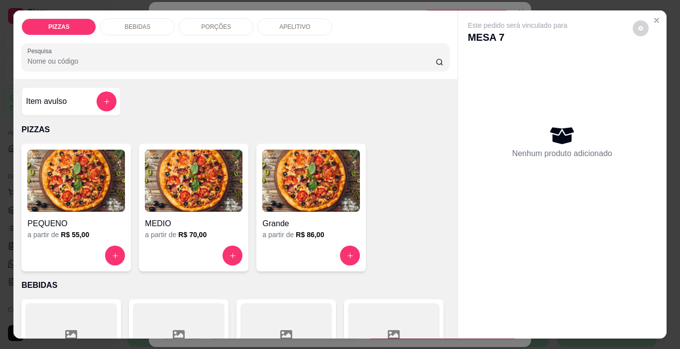
click at [120, 18] on div "BEBIDAS" at bounding box center [137, 26] width 75 height 17
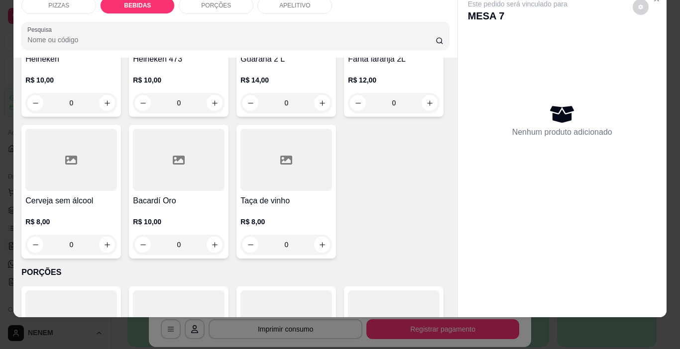
scroll to position [1195, 0]
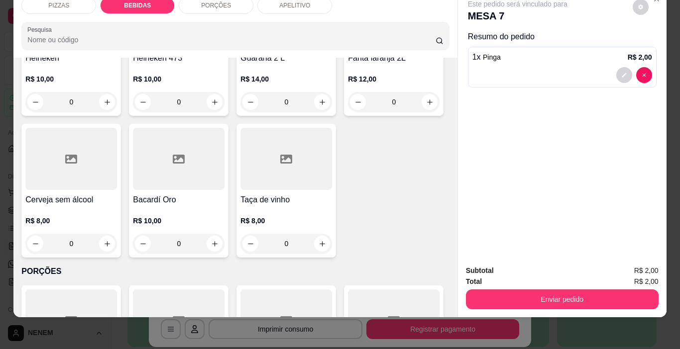
type input "2"
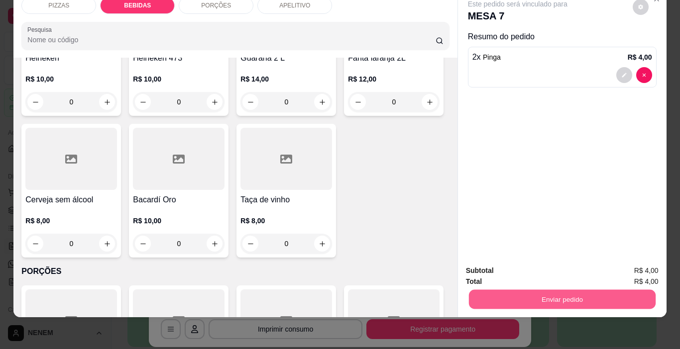
click at [584, 290] on button "Enviar pedido" at bounding box center [561, 299] width 187 height 19
click at [521, 269] on button "Não registrar e enviar pedido" at bounding box center [528, 267] width 103 height 19
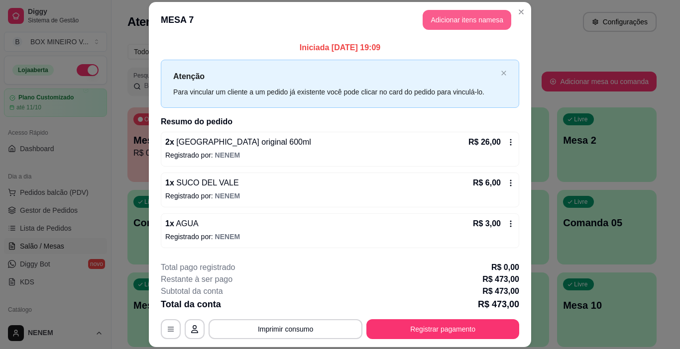
click at [424, 23] on button "Adicionar itens na mesa" at bounding box center [466, 20] width 89 height 20
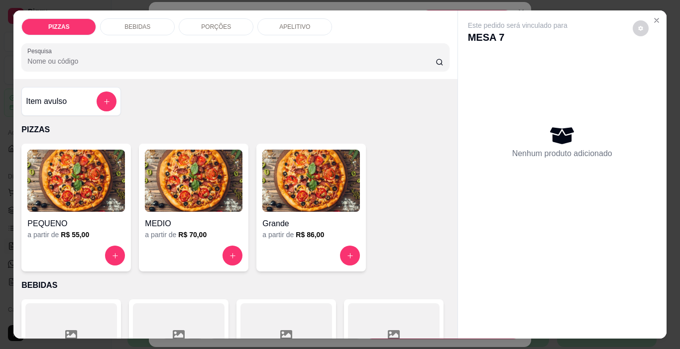
click at [127, 25] on p "BEBIDAS" at bounding box center [137, 27] width 26 height 8
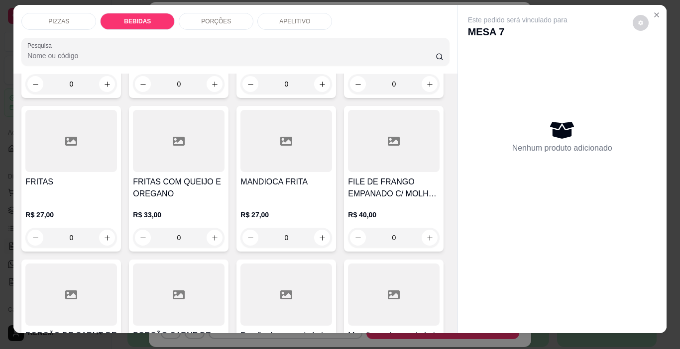
scroll to position [0, 0]
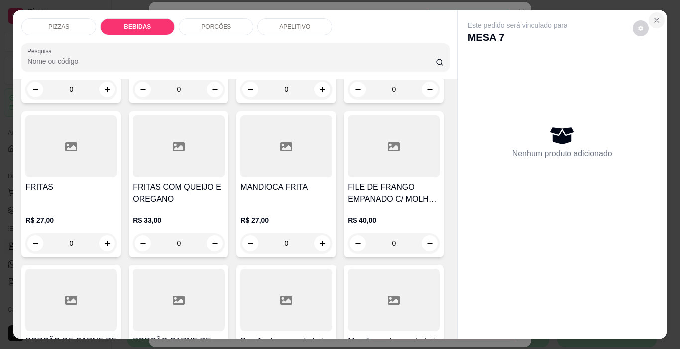
click at [654, 20] on icon "Close" at bounding box center [656, 20] width 8 height 8
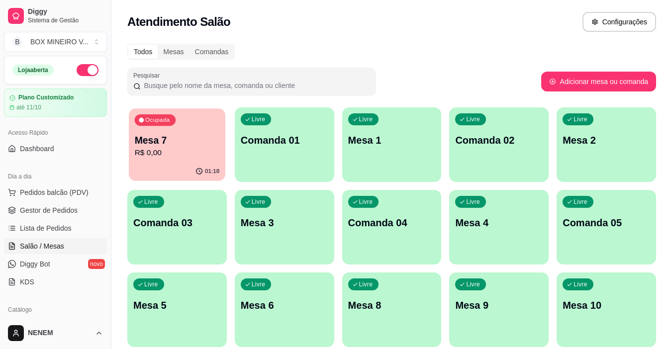
click at [202, 139] on p "Mesa 7" at bounding box center [177, 140] width 85 height 13
click at [172, 165] on div "01:18" at bounding box center [176, 172] width 99 height 19
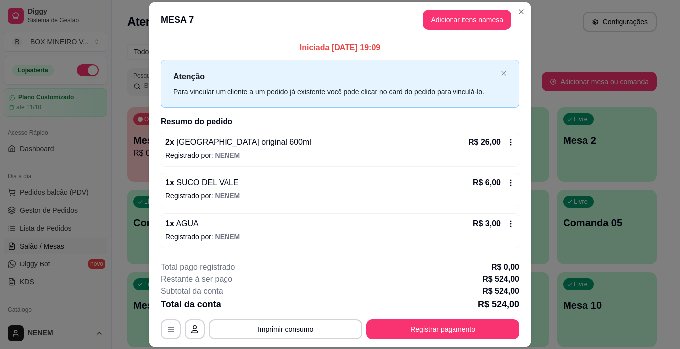
scroll to position [199, 0]
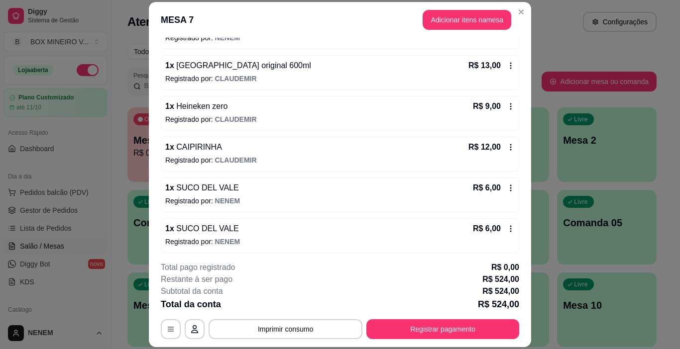
click at [506, 66] on icon at bounding box center [510, 66] width 8 height 8
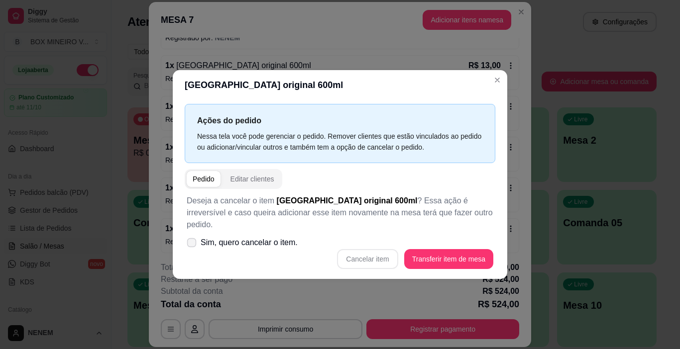
click at [191, 240] on icon at bounding box center [191, 242] width 7 height 5
click at [191, 245] on input "Sim, quero cancelar o item." at bounding box center [189, 248] width 6 height 6
checkbox input "true"
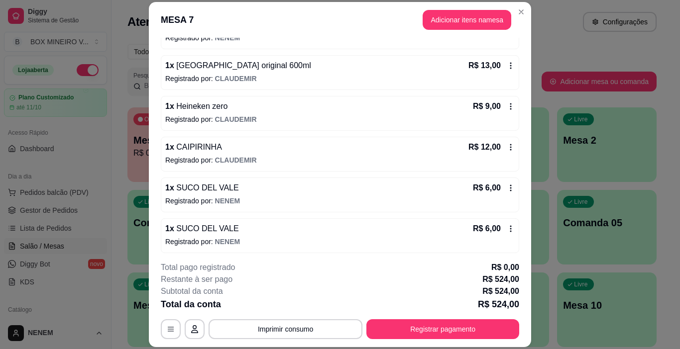
click at [500, 73] on div "1 x [GEOGRAPHIC_DATA] original 600ml R$ 13,00 Registrado por: [PERSON_NAME]" at bounding box center [340, 72] width 358 height 35
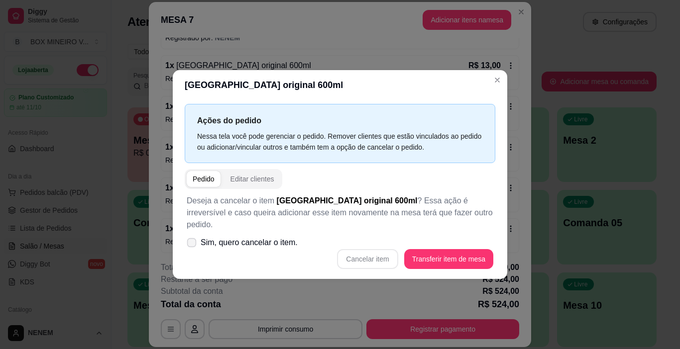
click at [199, 235] on label "Sim, quero cancelar o item." at bounding box center [242, 243] width 119 height 20
click at [193, 245] on input "Sim, quero cancelar o item." at bounding box center [189, 248] width 6 height 6
checkbox input "true"
click at [365, 252] on button "Cancelar item" at bounding box center [367, 259] width 61 height 20
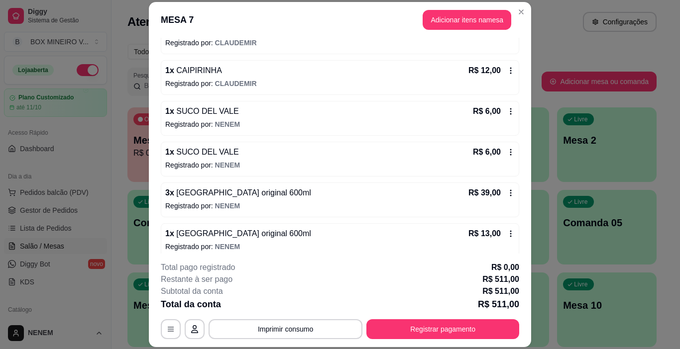
scroll to position [398, 0]
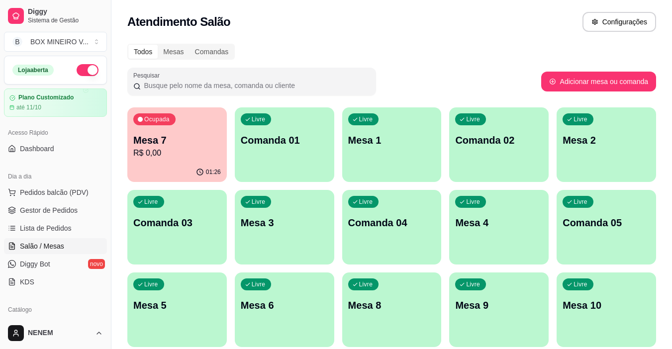
click at [159, 158] on p "R$ 0,00" at bounding box center [177, 153] width 88 height 12
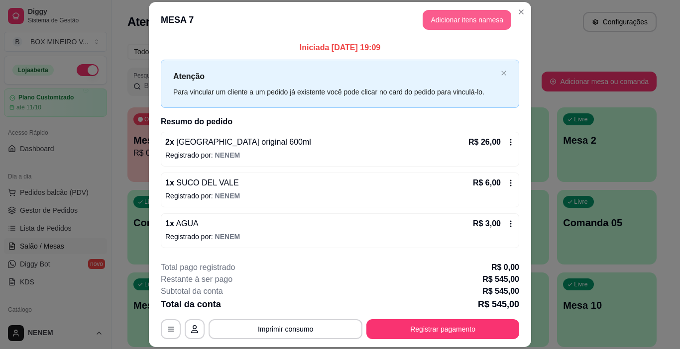
click at [478, 16] on button "Adicionar itens na mesa" at bounding box center [466, 20] width 89 height 20
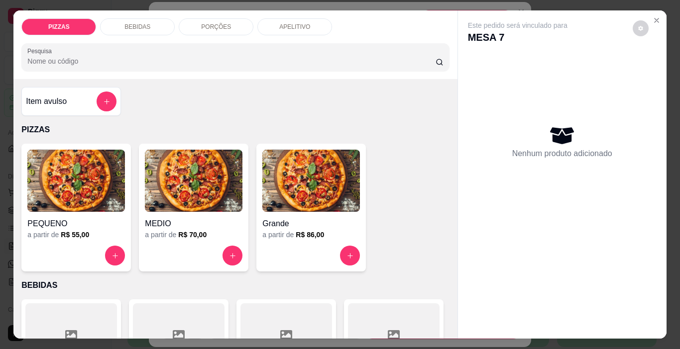
click at [157, 28] on div "BEBIDAS" at bounding box center [137, 26] width 75 height 17
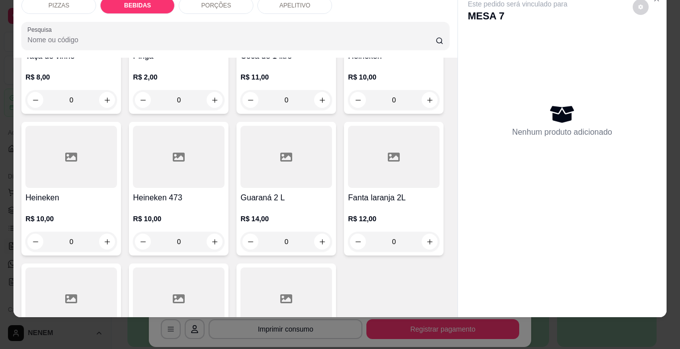
scroll to position [1146, 0]
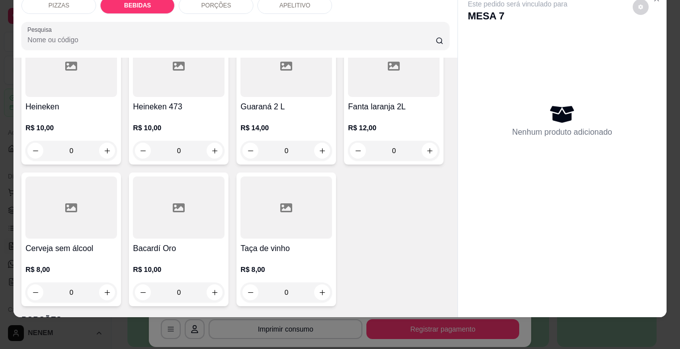
click at [212, 11] on icon "increase-product-quantity" at bounding box center [214, 8] width 5 height 5
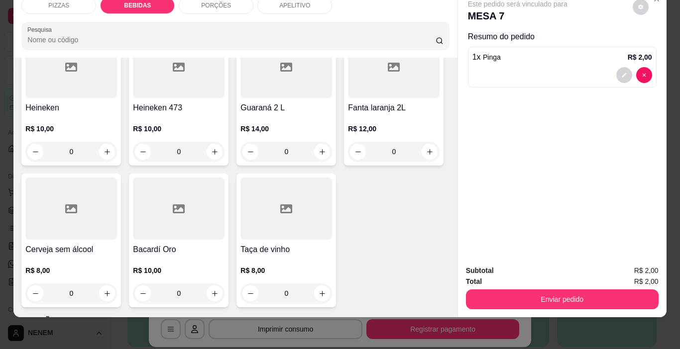
click at [210, 13] on icon "increase-product-quantity" at bounding box center [213, 9] width 7 height 7
type input "2"
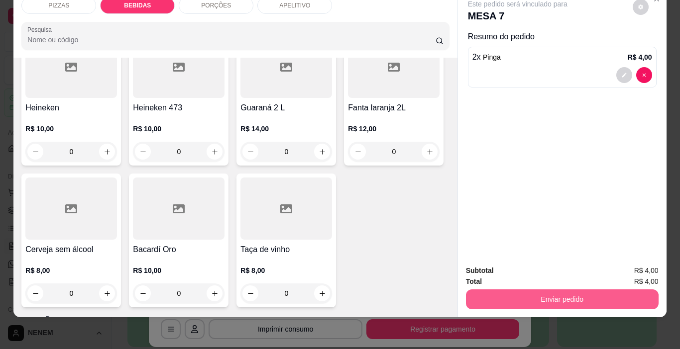
click at [480, 292] on button "Enviar pedido" at bounding box center [562, 300] width 193 height 20
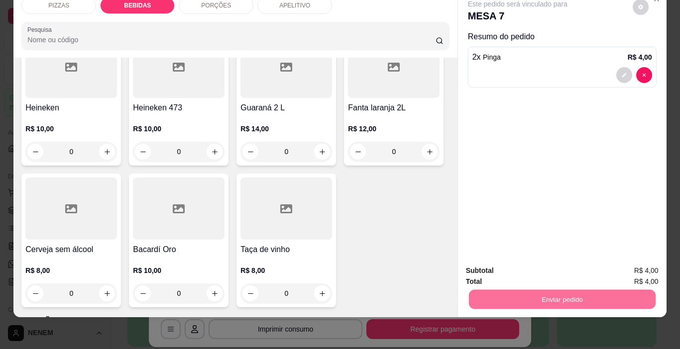
click at [492, 269] on button "Não registrar e enviar pedido" at bounding box center [528, 267] width 103 height 19
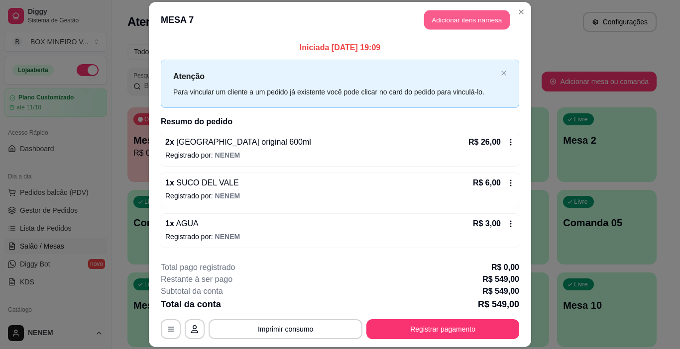
click at [491, 15] on button "Adicionar itens na mesa" at bounding box center [467, 19] width 86 height 19
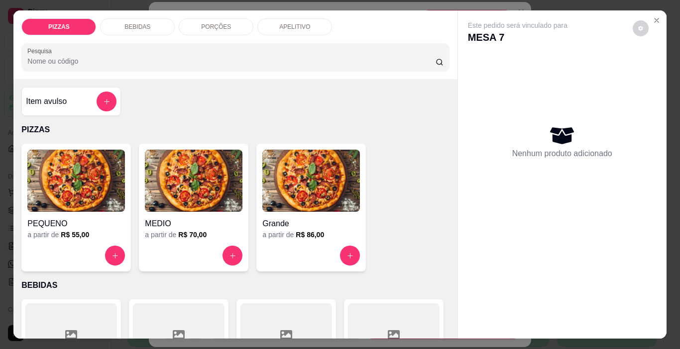
click at [156, 13] on div "PIZZAS BEBIDAS PORÇÕES APELITIVO Pesquisa" at bounding box center [234, 44] width 443 height 69
click at [154, 19] on div "BEBIDAS" at bounding box center [137, 26] width 75 height 17
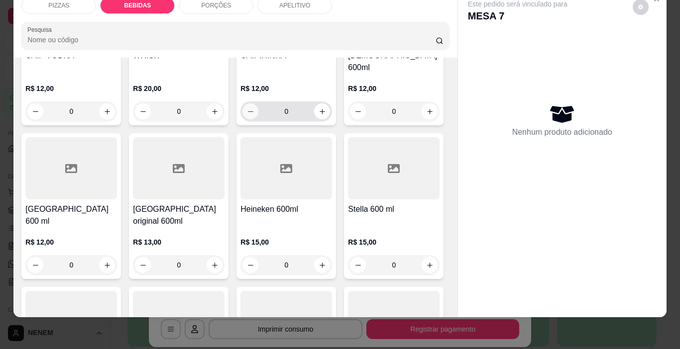
scroll to position [897, 0]
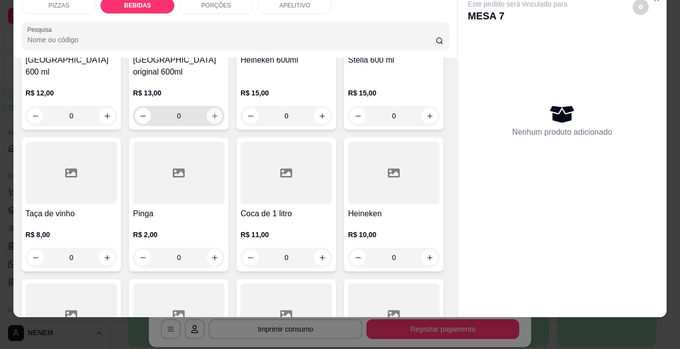
click at [222, 124] on button "increase-product-quantity" at bounding box center [214, 116] width 16 height 16
type input "1"
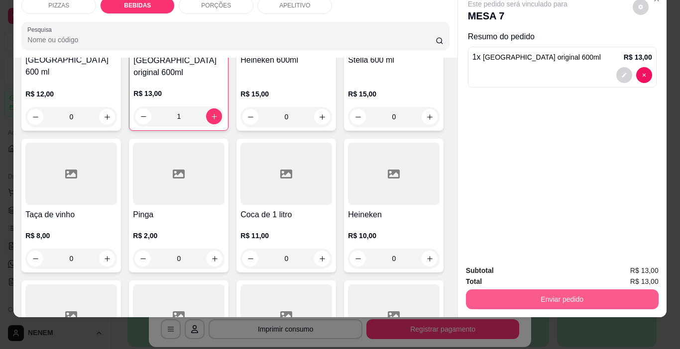
click at [471, 290] on button "Enviar pedido" at bounding box center [562, 300] width 193 height 20
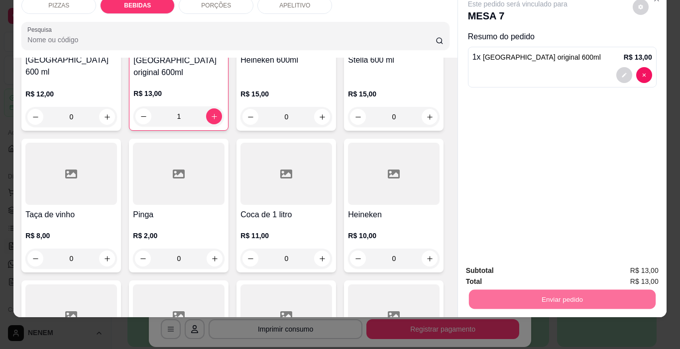
click at [550, 269] on button "Não registrar e enviar pedido" at bounding box center [529, 267] width 100 height 18
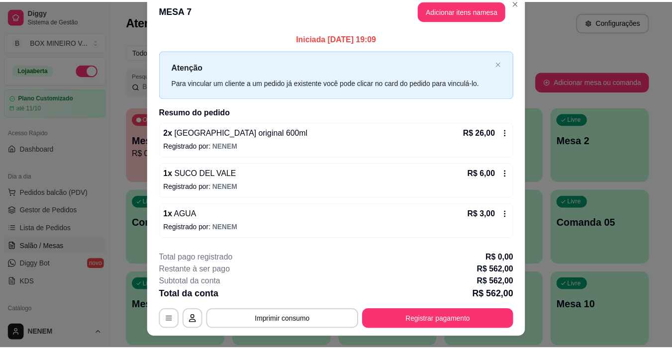
scroll to position [0, 0]
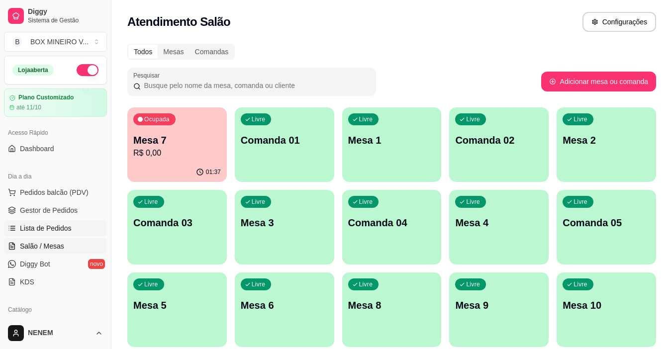
click at [37, 231] on span "Lista de Pedidos" at bounding box center [46, 228] width 52 height 10
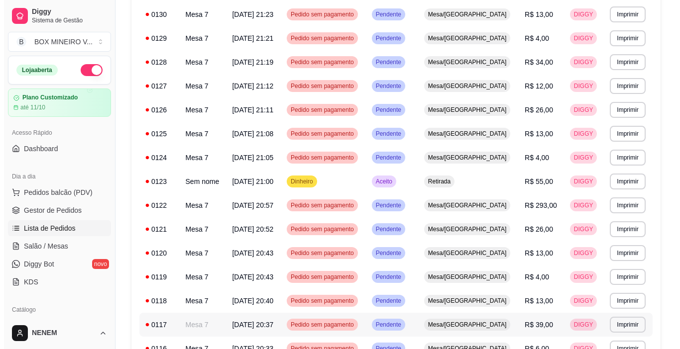
scroll to position [143, 0]
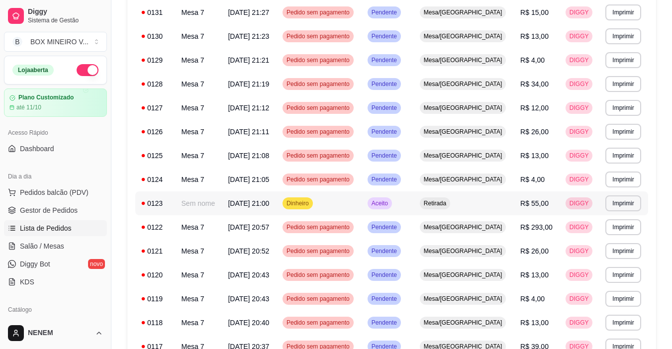
click at [264, 209] on td "[DATE] 21:00" at bounding box center [249, 204] width 55 height 24
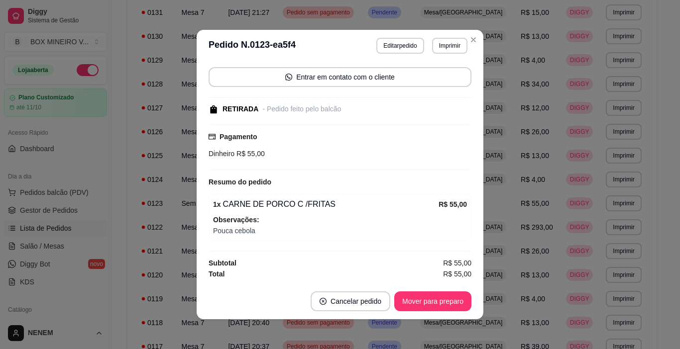
scroll to position [2, 0]
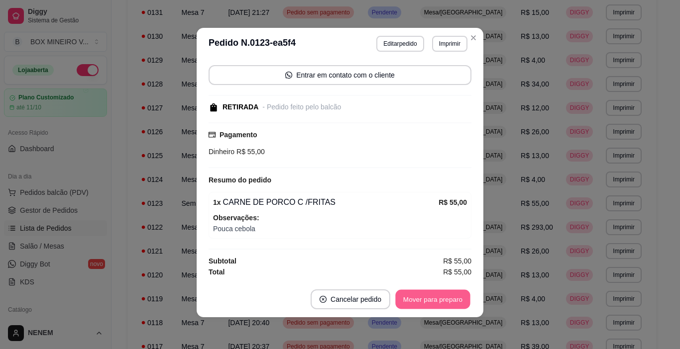
click at [448, 300] on button "Mover para preparo" at bounding box center [432, 299] width 75 height 19
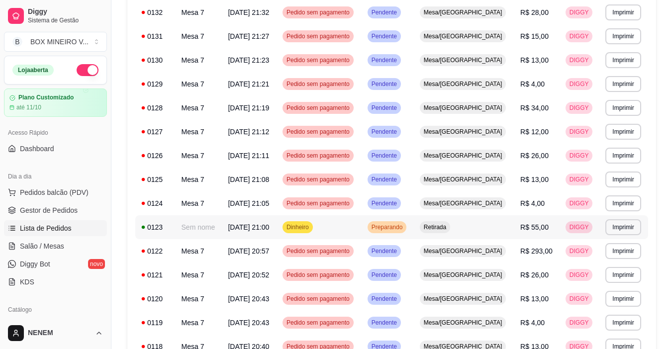
click at [350, 235] on td "Dinheiro" at bounding box center [319, 227] width 85 height 24
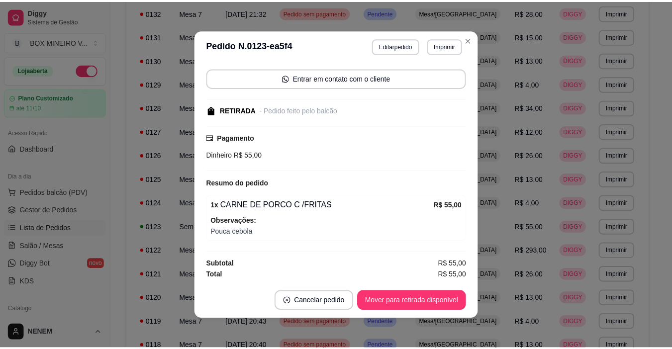
scroll to position [69, 0]
